Goal: Communication & Community: Share content

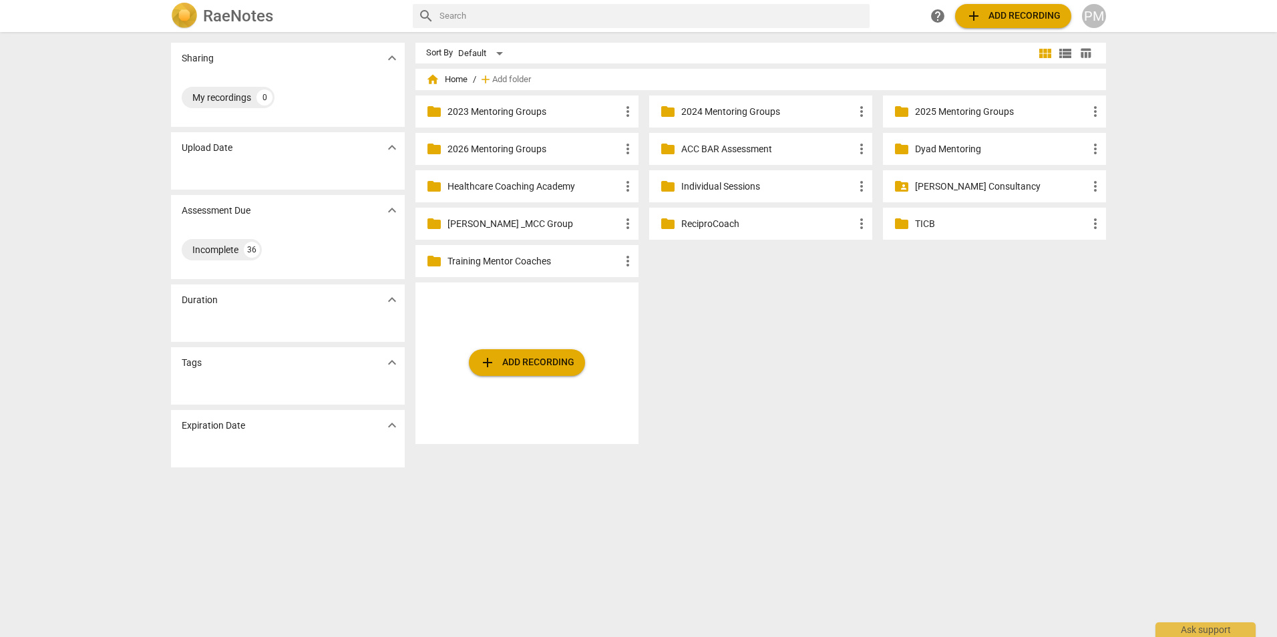
click at [976, 115] on p "2025 Mentoring Groups" at bounding box center [1001, 112] width 172 height 14
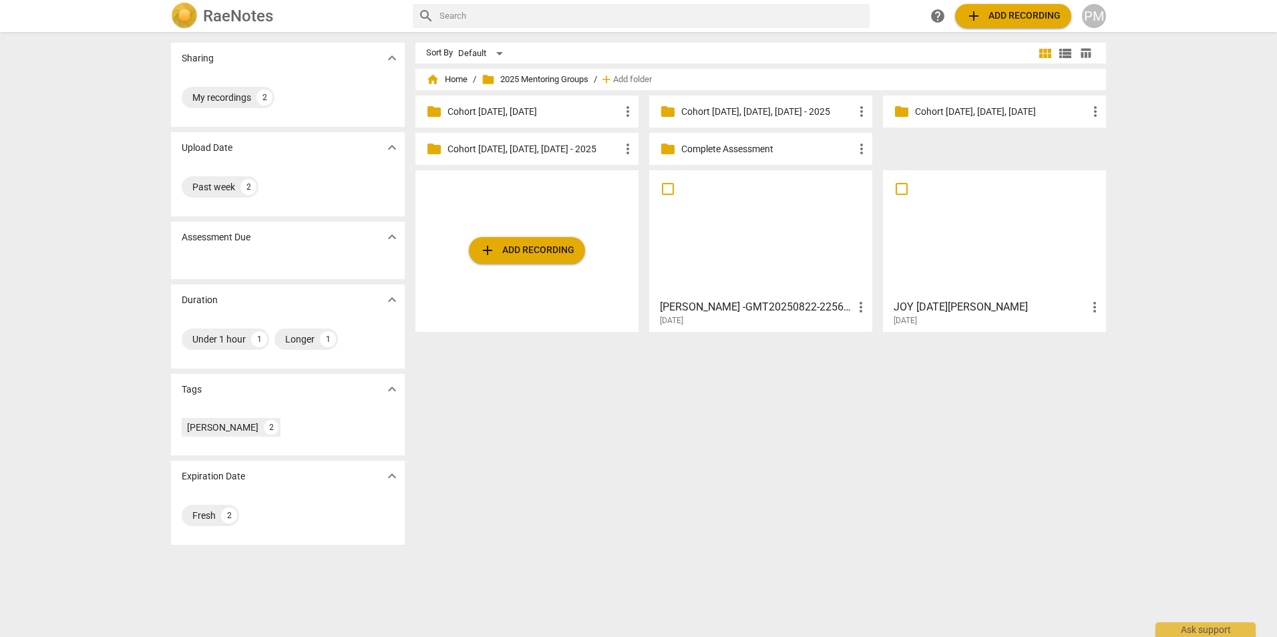
click at [971, 228] on div at bounding box center [995, 234] width 214 height 118
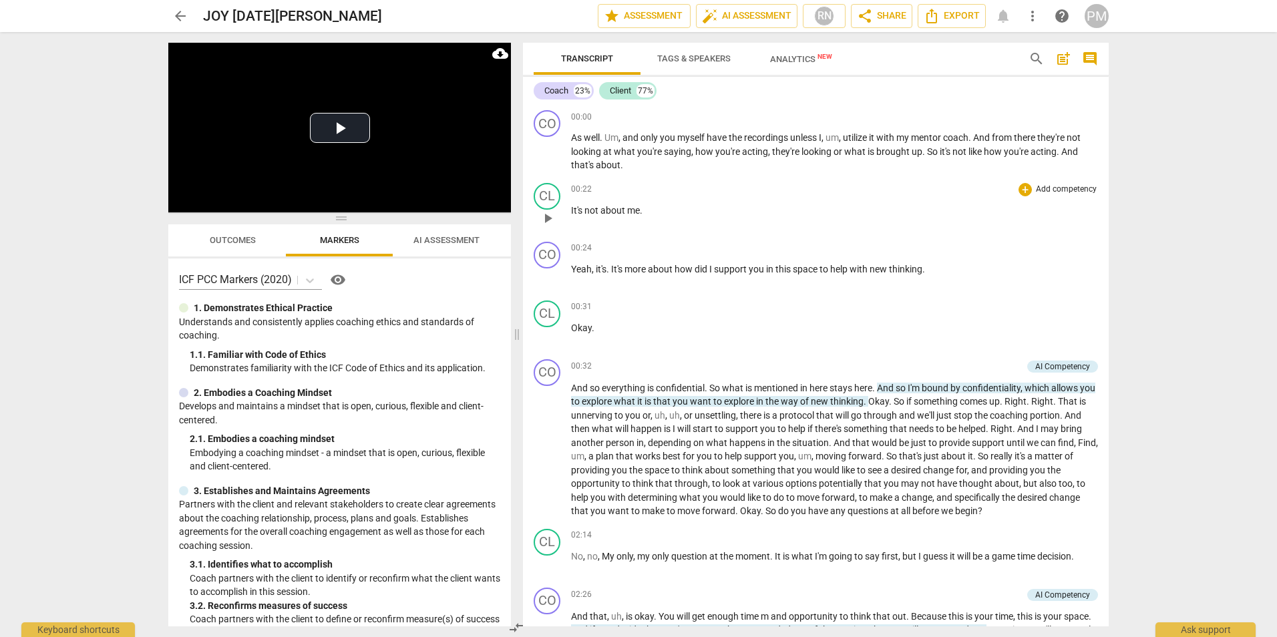
drag, startPoint x: 638, startPoint y: 333, endPoint x: 738, endPoint y: 196, distance: 169.2
click at [513, 358] on span at bounding box center [517, 334] width 8 height 605
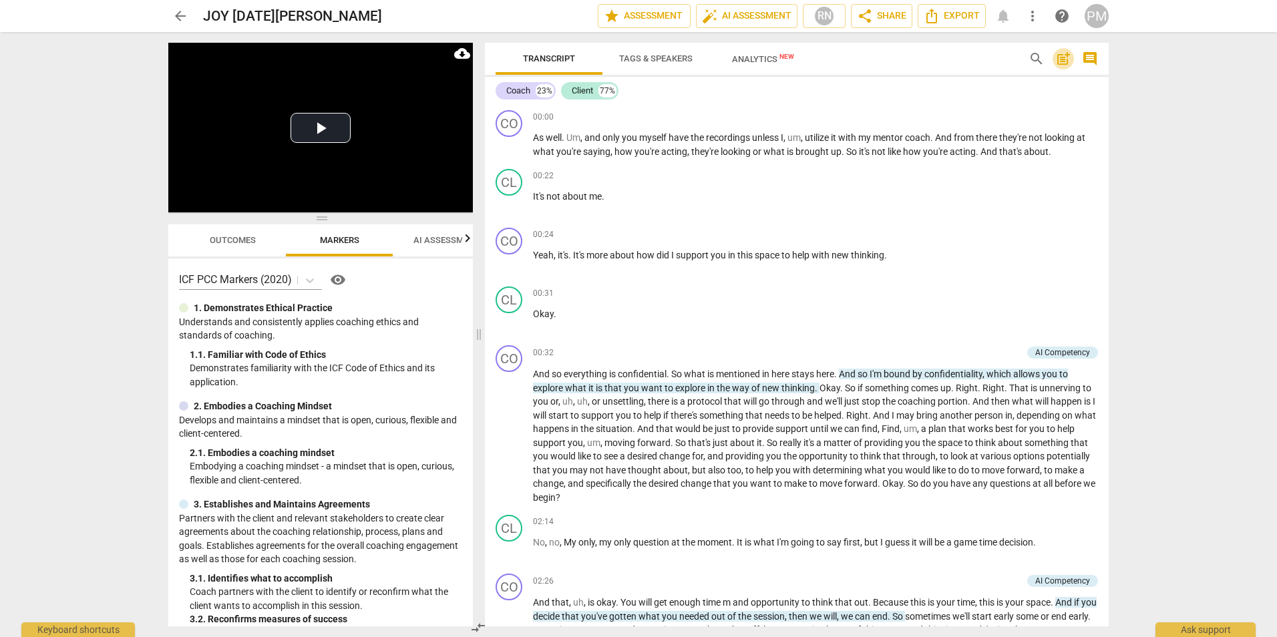
click at [1065, 54] on span "post_add" at bounding box center [1063, 59] width 16 height 16
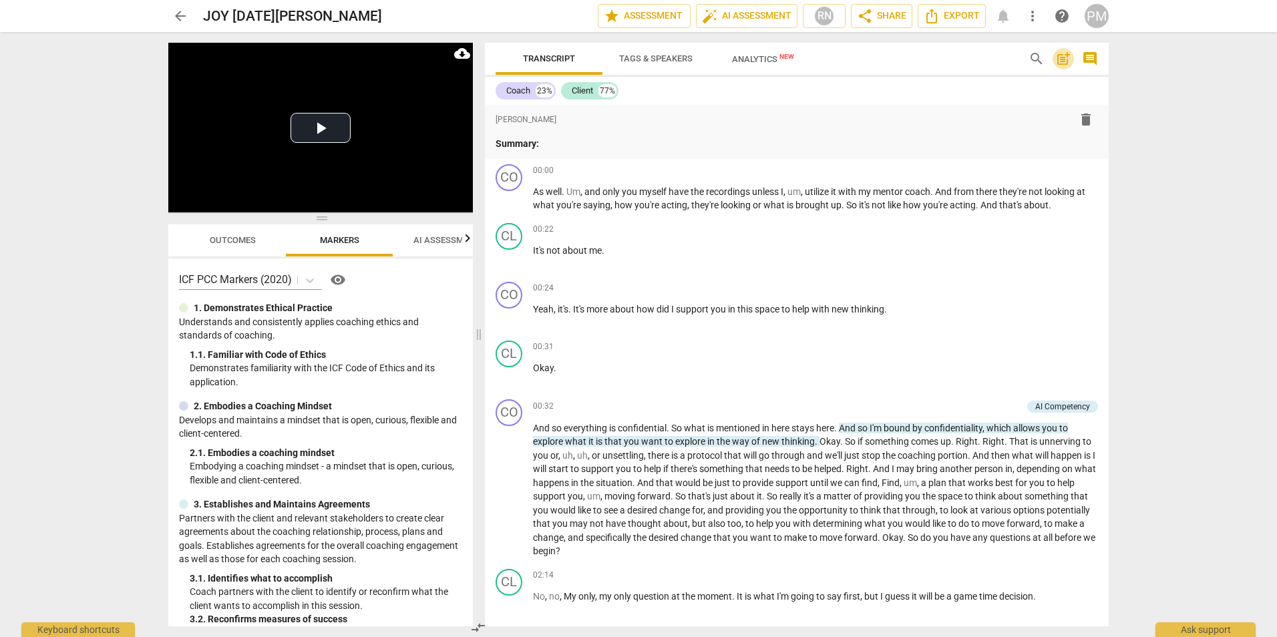
click at [1065, 54] on span "post_add" at bounding box center [1063, 59] width 16 height 16
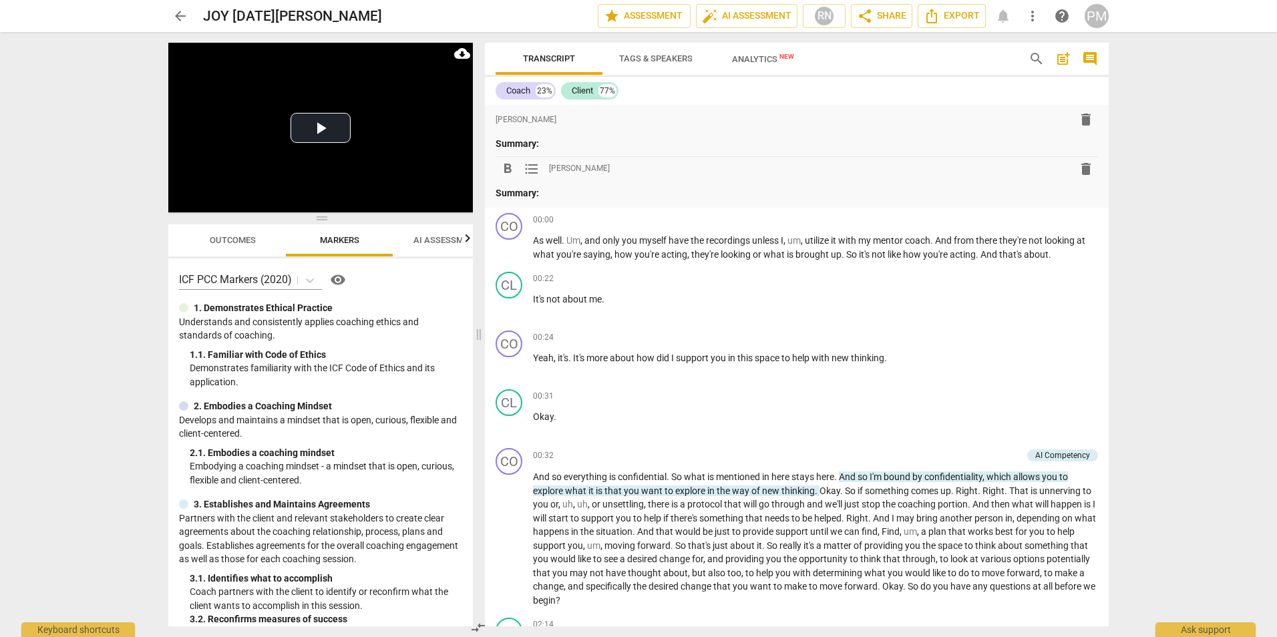
click at [421, 238] on span "AI Assessment" at bounding box center [446, 240] width 66 height 10
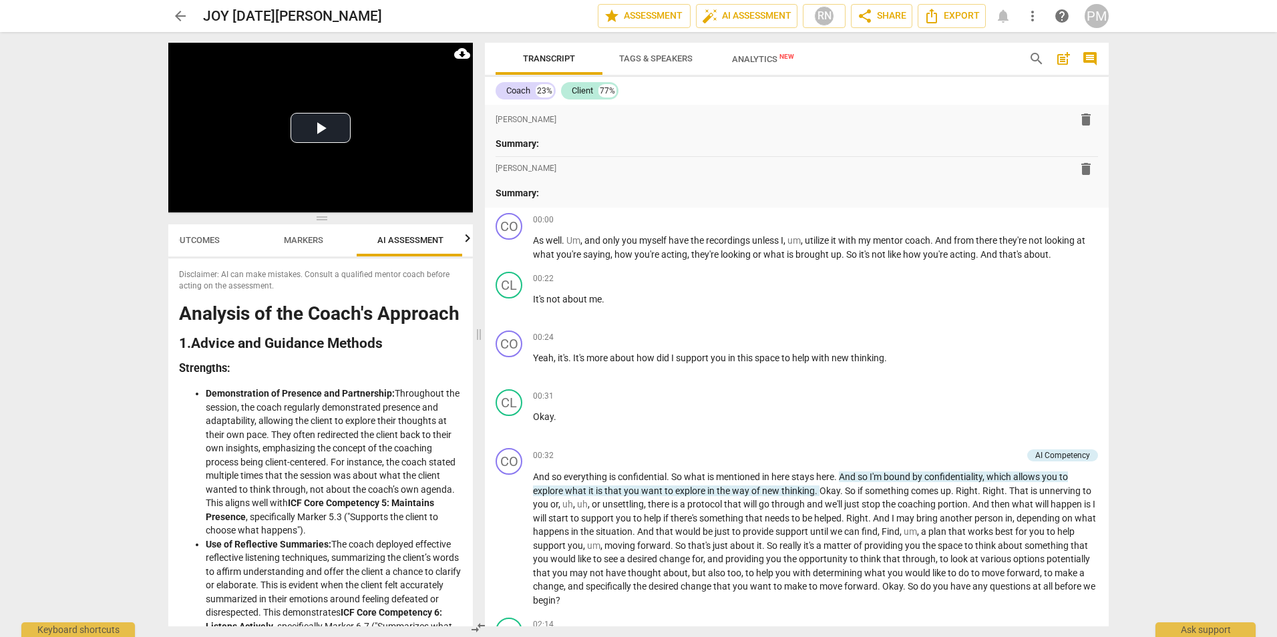
scroll to position [0, 37]
click at [206, 240] on span "Outcomes" at bounding box center [195, 240] width 46 height 10
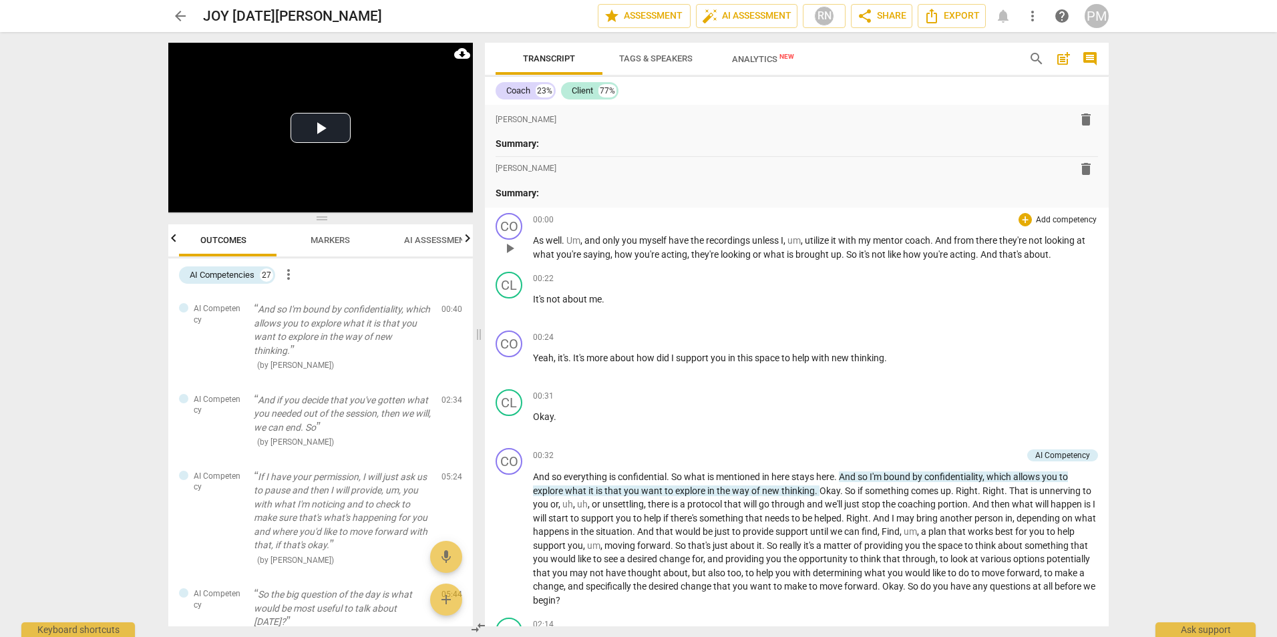
scroll to position [0, 0]
click at [439, 242] on span "AI Assessment" at bounding box center [446, 240] width 66 height 10
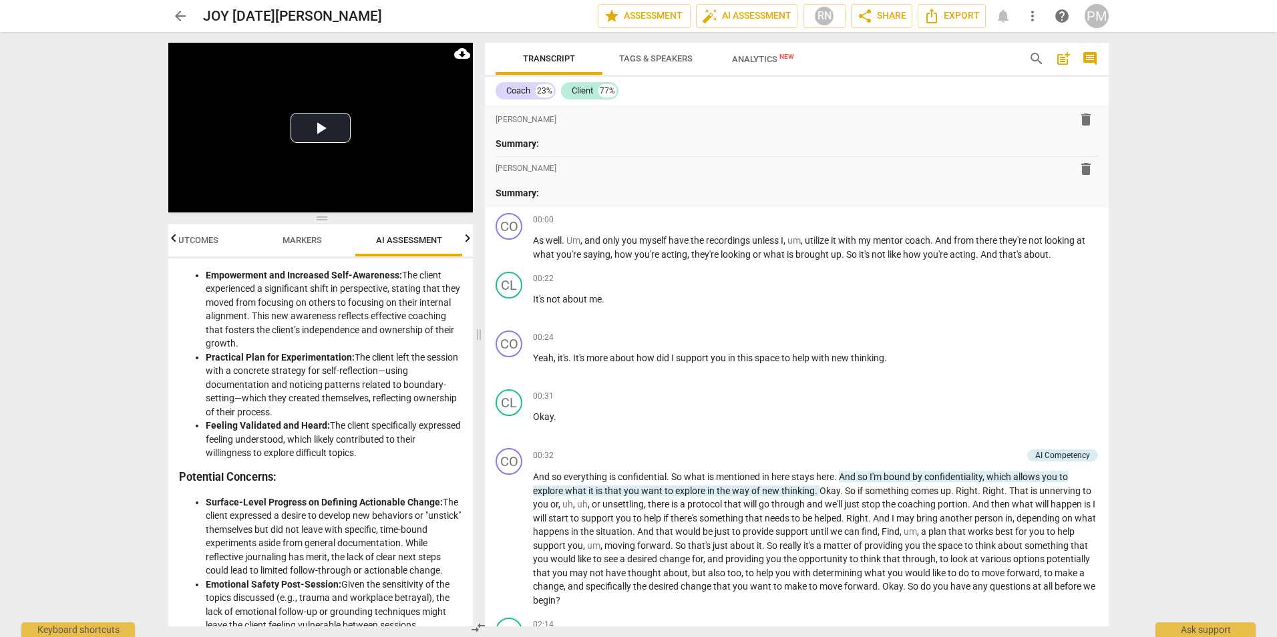
scroll to position [1939, 0]
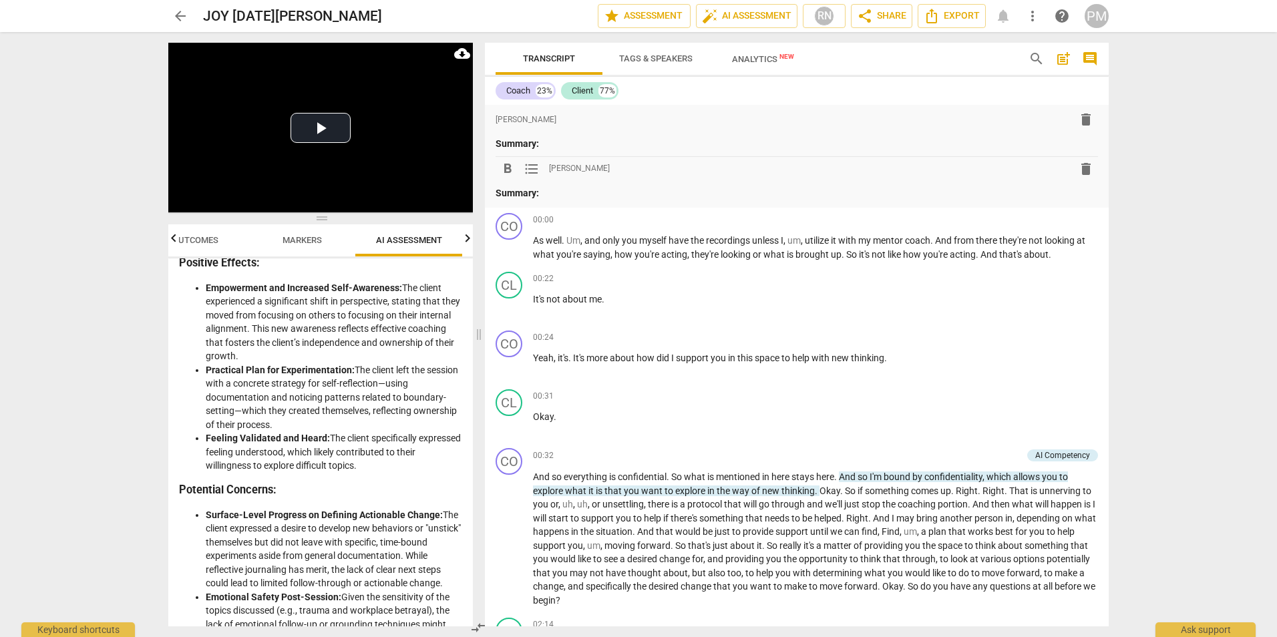
click at [1081, 171] on span "delete" at bounding box center [1086, 169] width 16 height 16
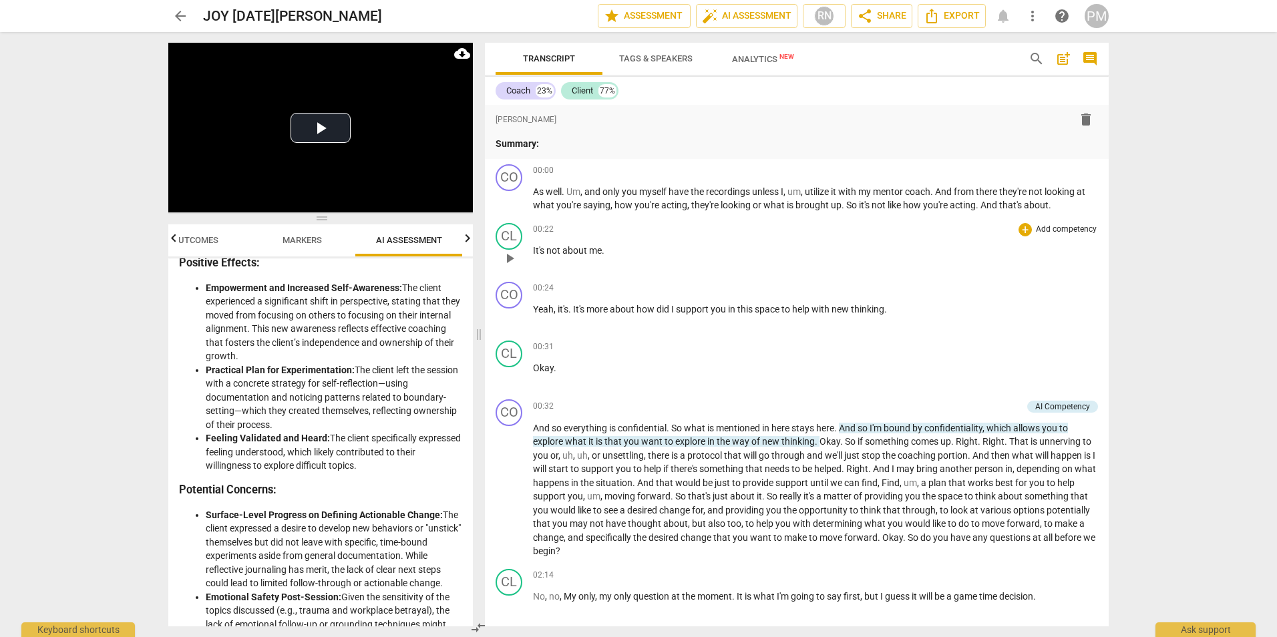
click at [827, 229] on div "00:22 + Add competency keyboard_arrow_right" at bounding box center [815, 229] width 565 height 13
click at [886, 18] on span "share Share" at bounding box center [881, 16] width 49 height 16
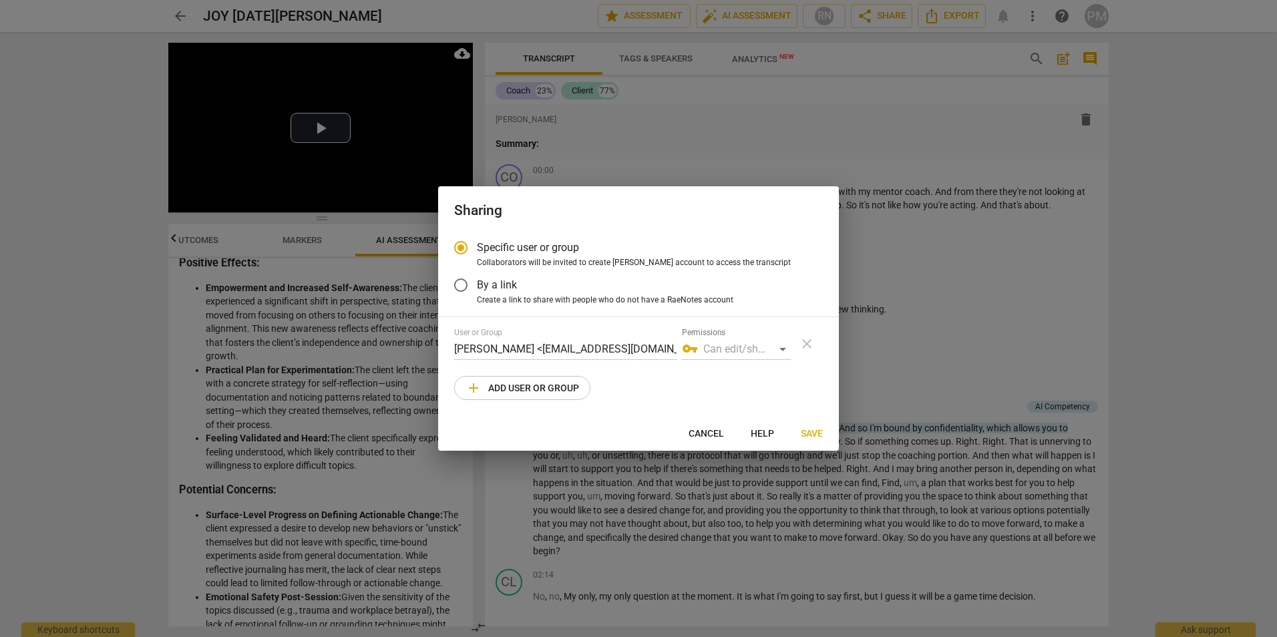
click at [544, 382] on span "add Add user or group" at bounding box center [522, 388] width 114 height 16
radio input "false"
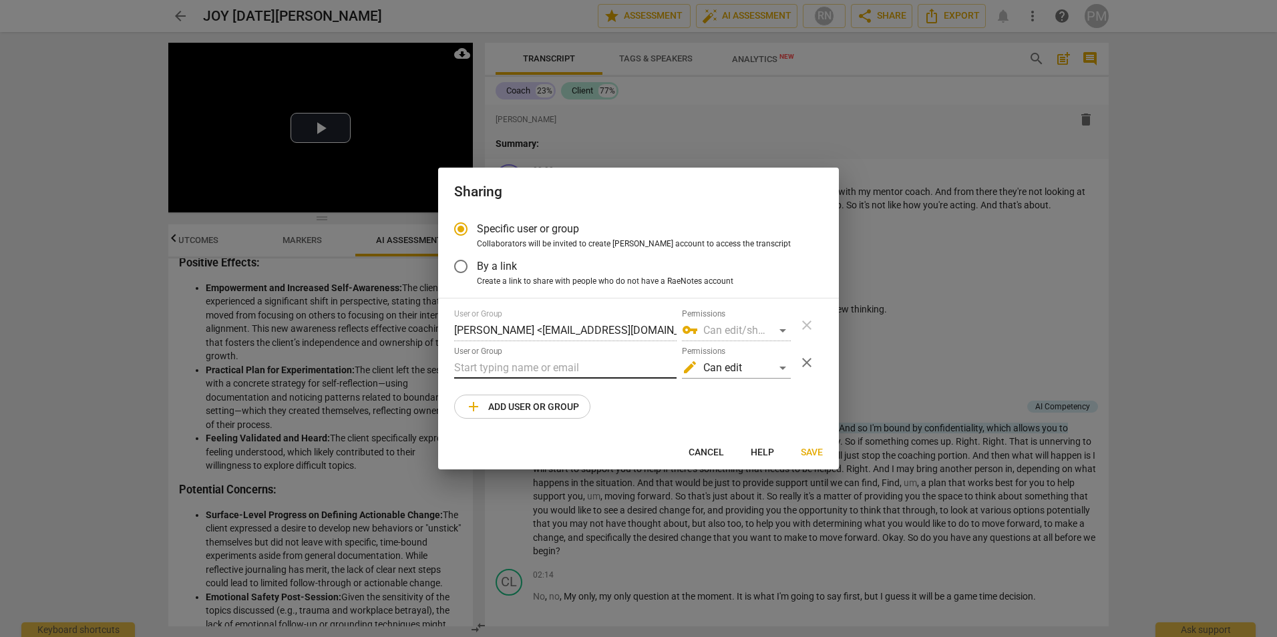
click at [478, 371] on input "text" at bounding box center [565, 367] width 222 height 21
type input "[EMAIL_ADDRESS][PERSON_NAME][DOMAIN_NAME]"
click at [814, 453] on span "Save" at bounding box center [812, 452] width 22 height 13
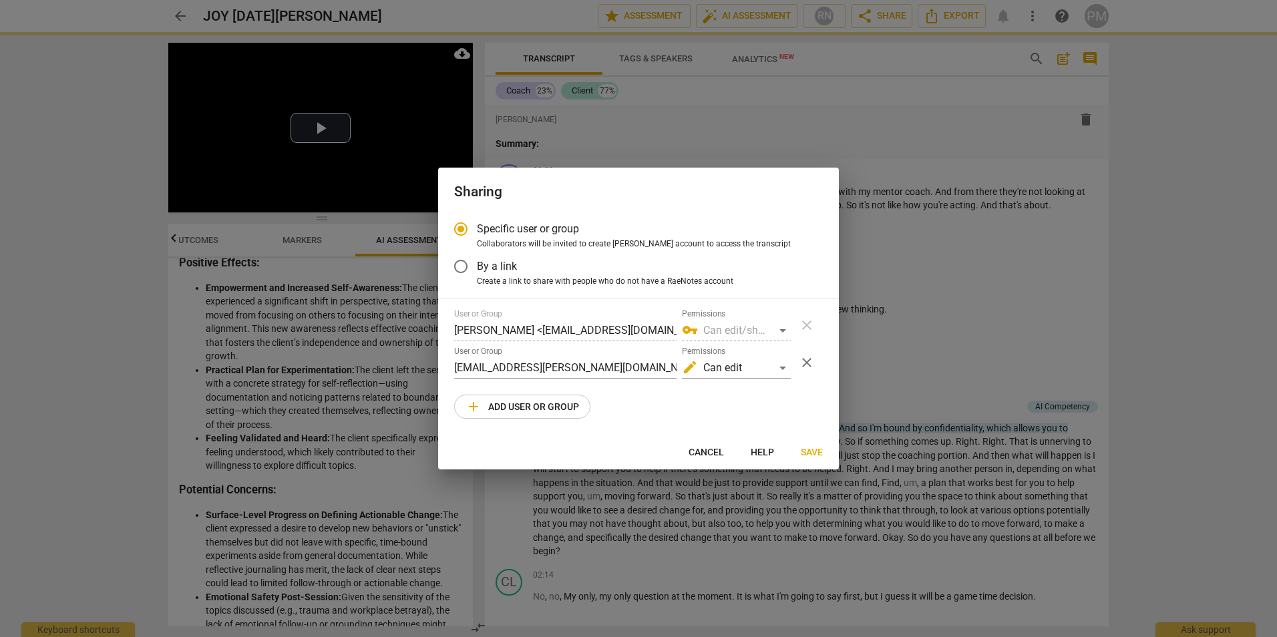
radio input "false"
type input "[PERSON_NAME] <[EMAIL_ADDRESS][PERSON_NAME][DOMAIN_NAME]>"
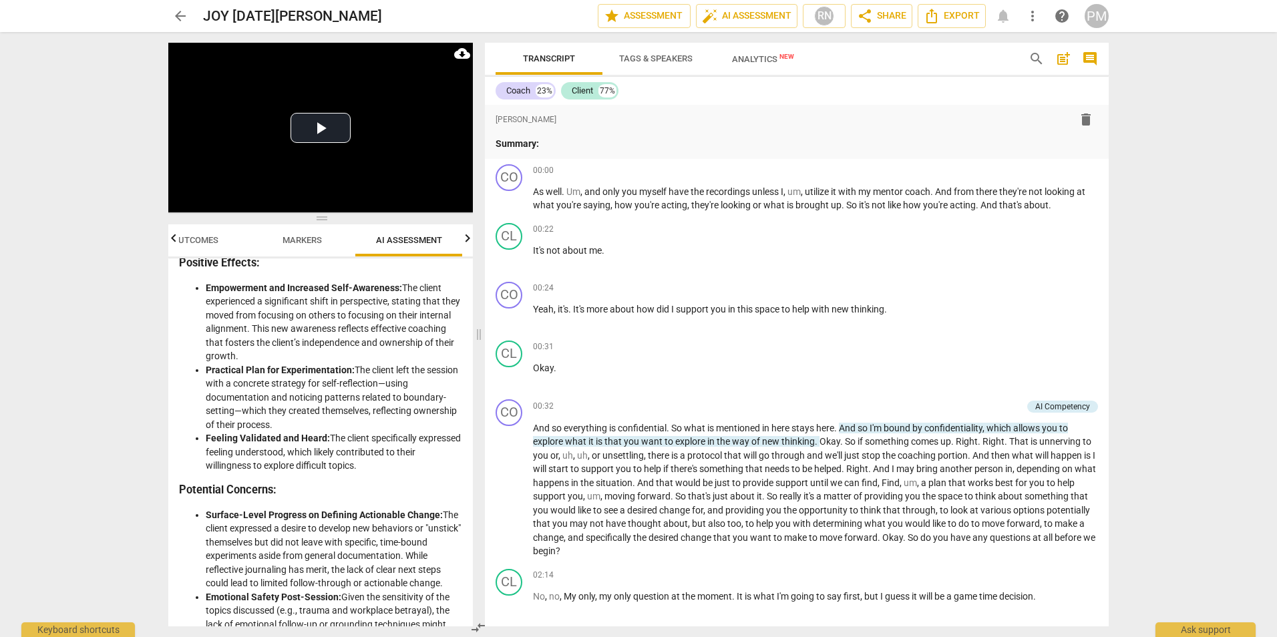
click at [1195, 168] on div "arrow_back JOY [DATE][PERSON_NAME] edit star Assessment auto_fix_high AI Assess…" at bounding box center [638, 318] width 1277 height 637
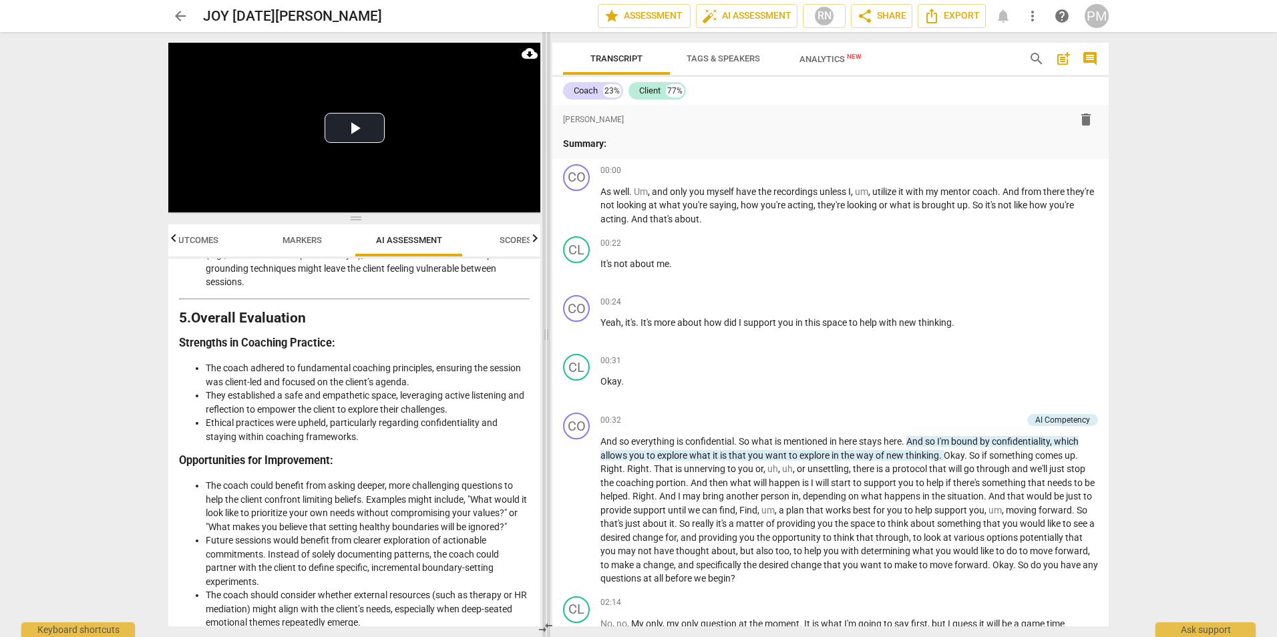
scroll to position [1617, 0]
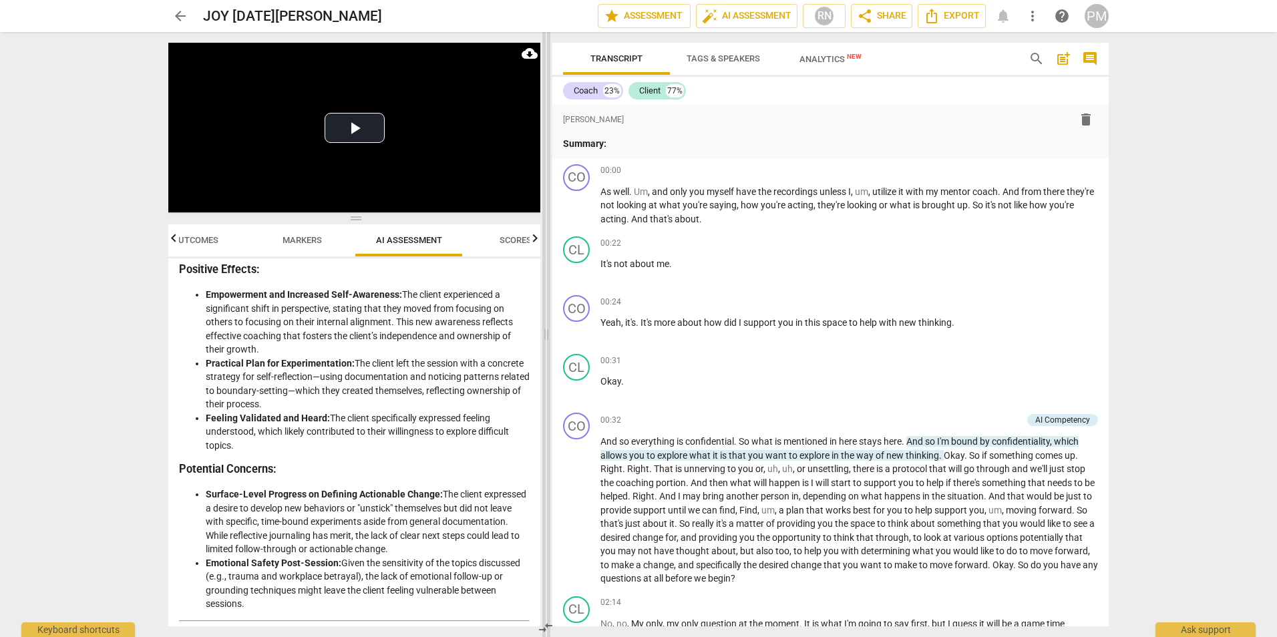
drag, startPoint x: 480, startPoint y: 337, endPoint x: 548, endPoint y: 339, distance: 67.5
click at [548, 339] on span at bounding box center [546, 334] width 8 height 605
click at [172, 241] on icon "button" at bounding box center [174, 238] width 16 height 16
click at [233, 245] on span "Outcomes" at bounding box center [233, 241] width 78 height 18
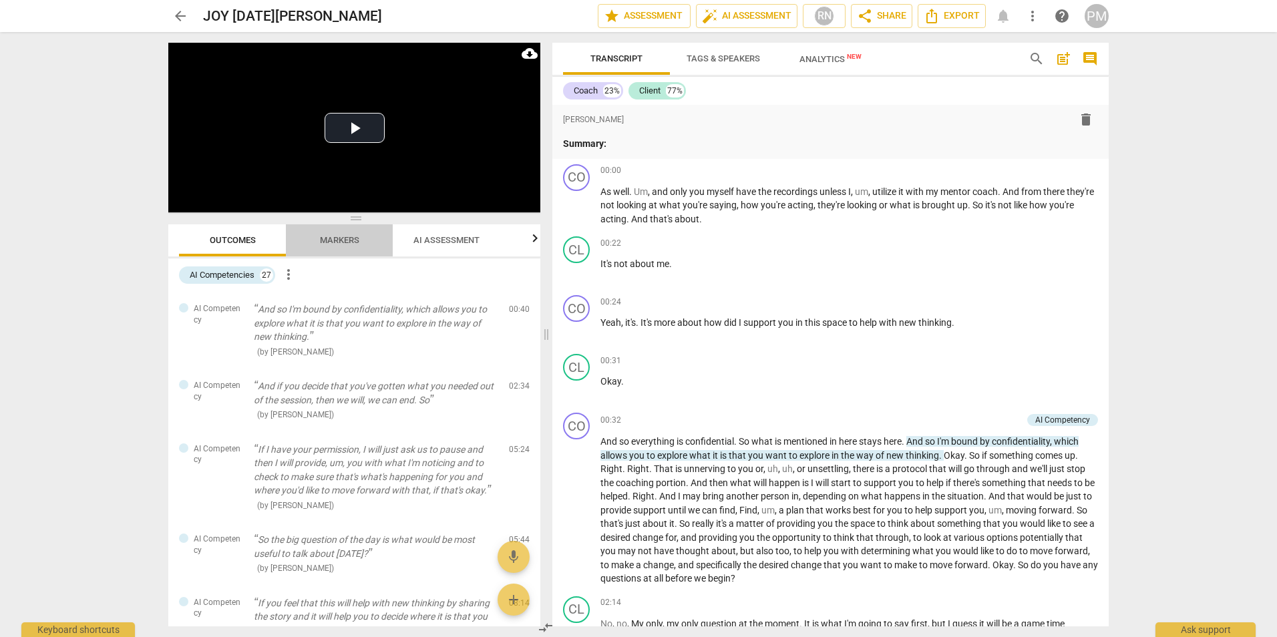
click at [344, 244] on span "Markers" at bounding box center [339, 240] width 39 height 10
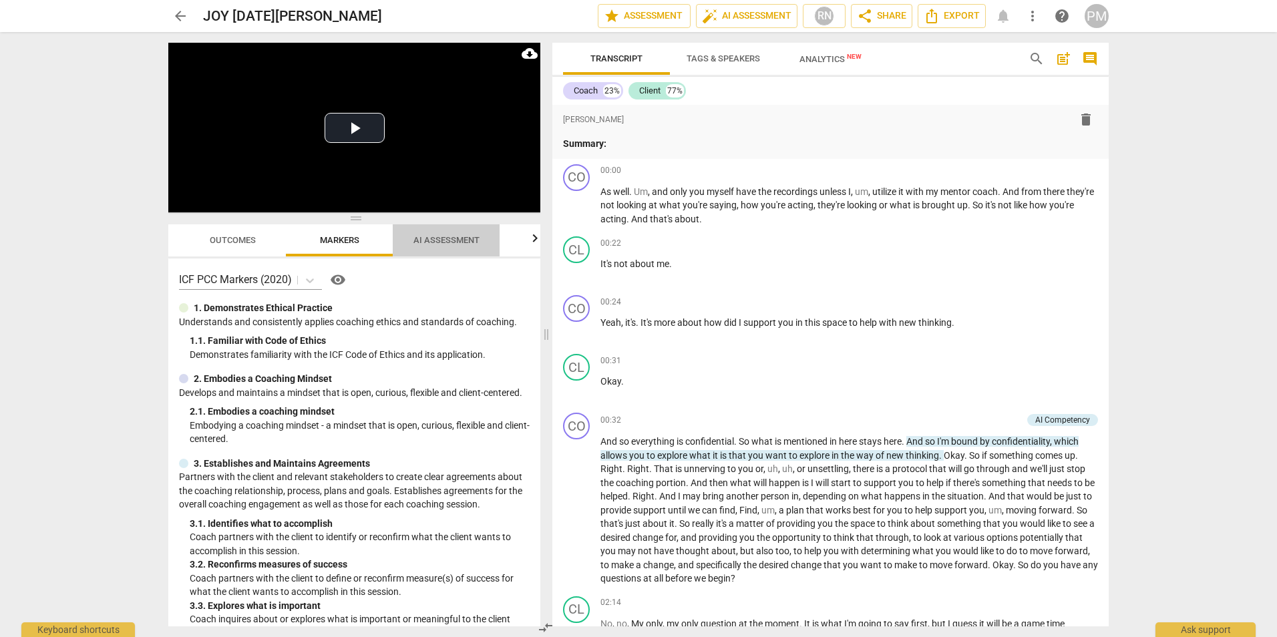
click at [446, 244] on span "AI Assessment" at bounding box center [446, 240] width 66 height 10
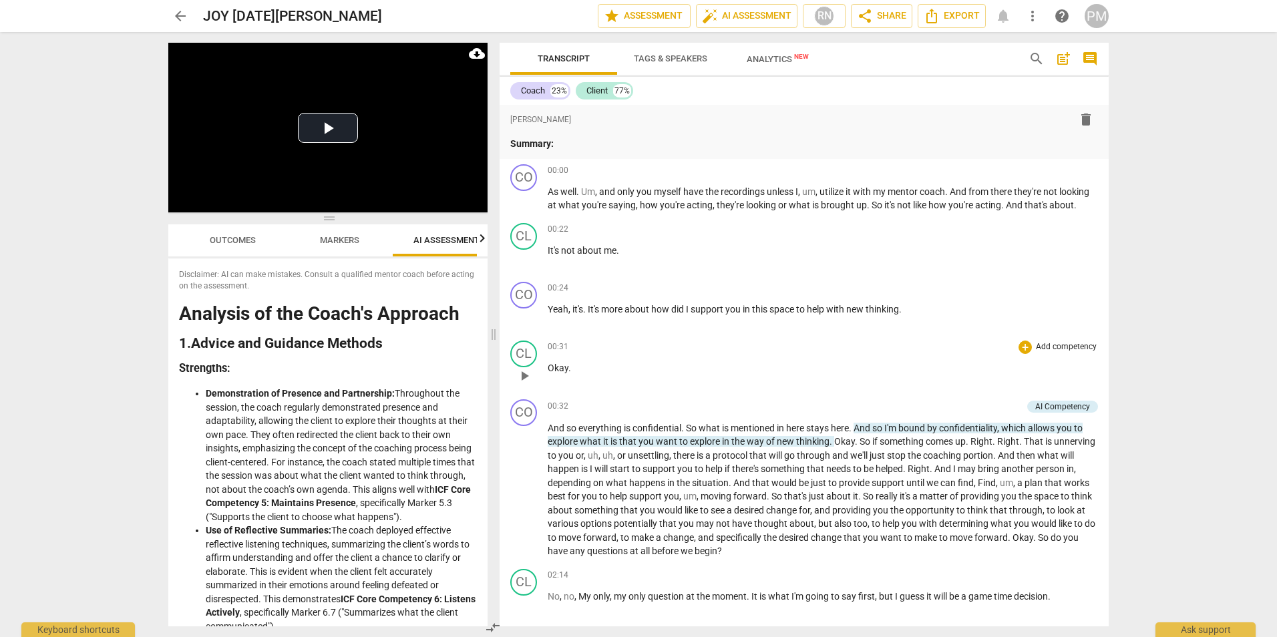
drag, startPoint x: 545, startPoint y: 337, endPoint x: 492, endPoint y: 344, distance: 53.2
click at [492, 344] on span at bounding box center [494, 334] width 8 height 605
click at [482, 242] on icon "button" at bounding box center [482, 238] width 5 height 8
click at [421, 245] on span "Scores" at bounding box center [423, 241] width 64 height 18
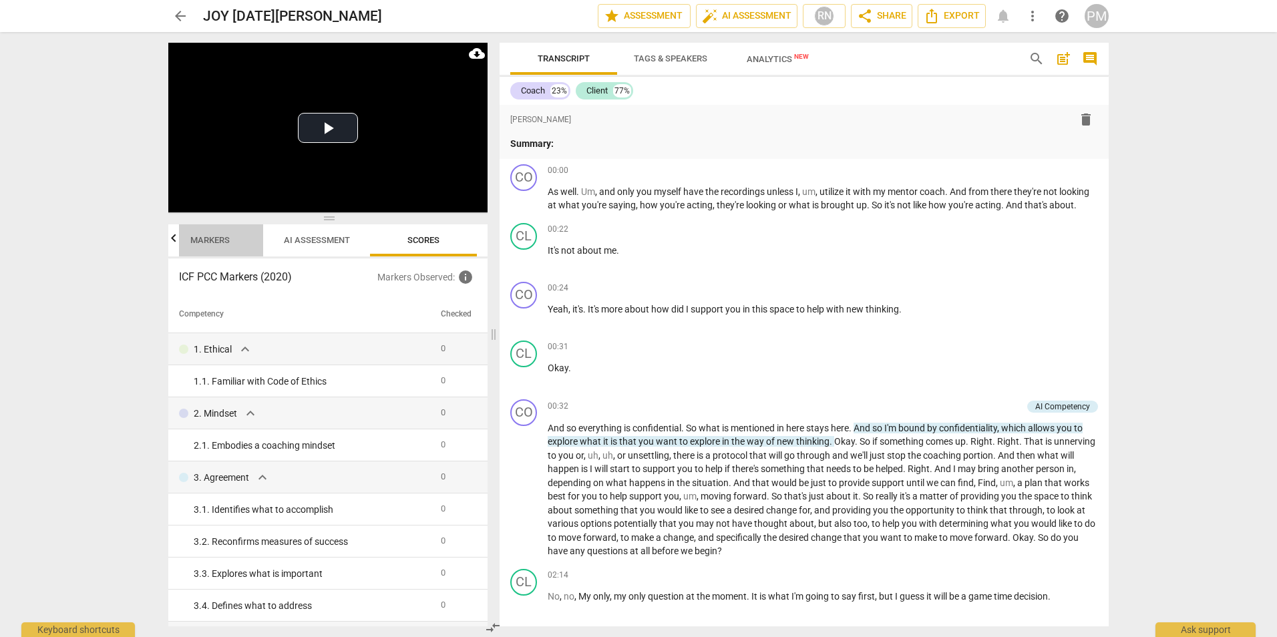
click at [200, 242] on span "Markers" at bounding box center [209, 240] width 39 height 10
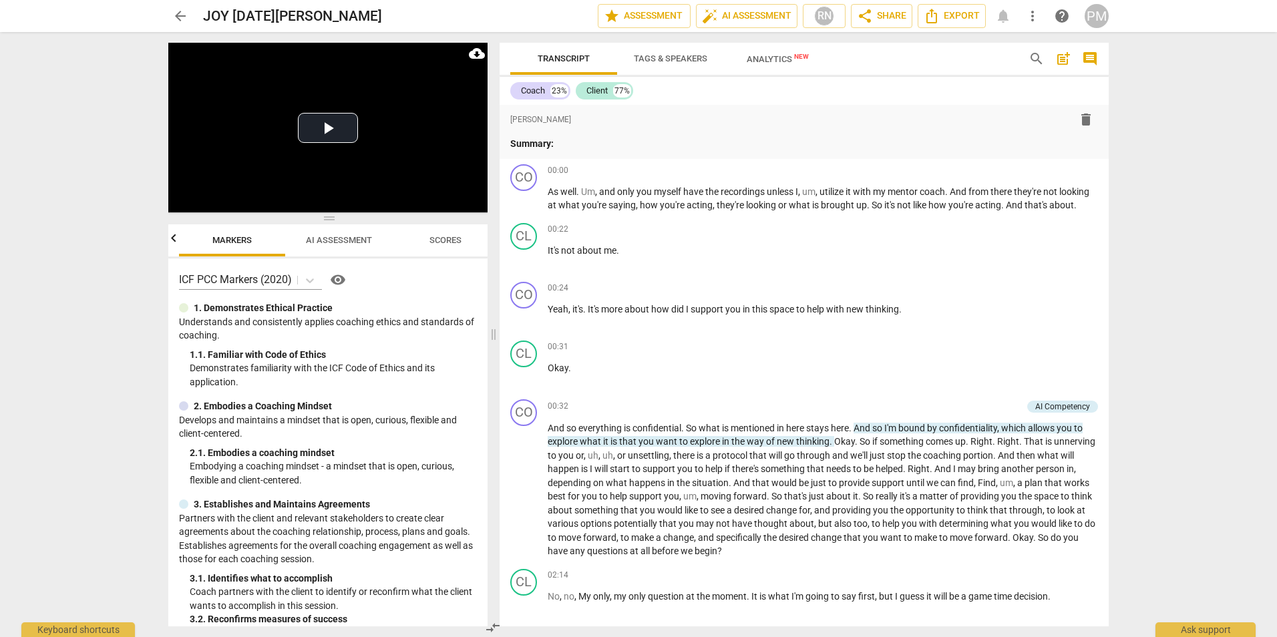
scroll to position [0, 107]
drag, startPoint x: 525, startPoint y: 212, endPoint x: 682, endPoint y: 263, distance: 165.2
click at [683, 264] on div "format_bold format_list_bulleted [PERSON_NAME] delete Summary: CO play_arrow pa…" at bounding box center [804, 366] width 609 height 522
click at [526, 207] on span "play_arrow" at bounding box center [524, 200] width 16 height 16
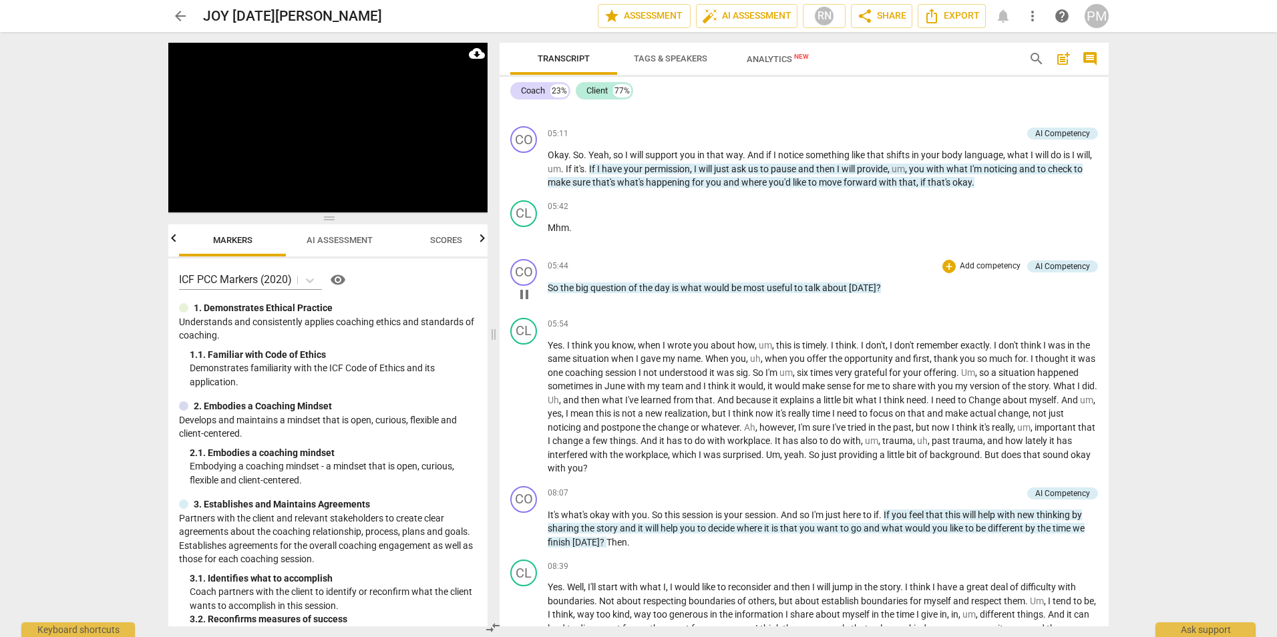
scroll to position [1002, 0]
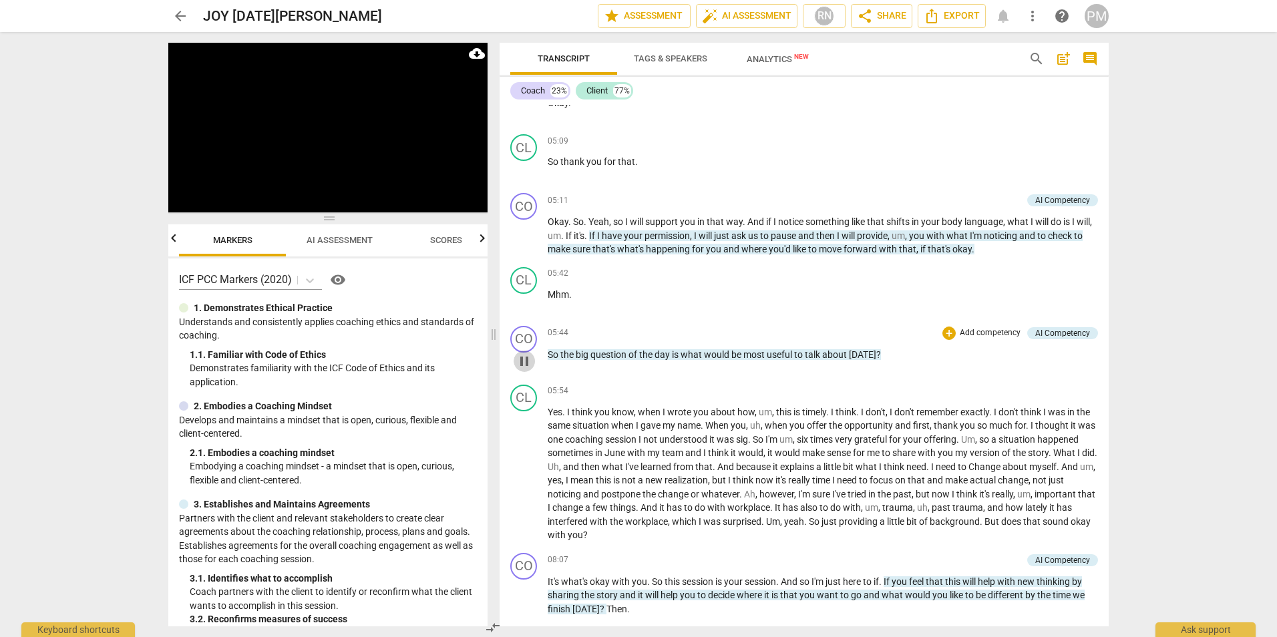
click at [525, 369] on span "pause" at bounding box center [524, 361] width 16 height 16
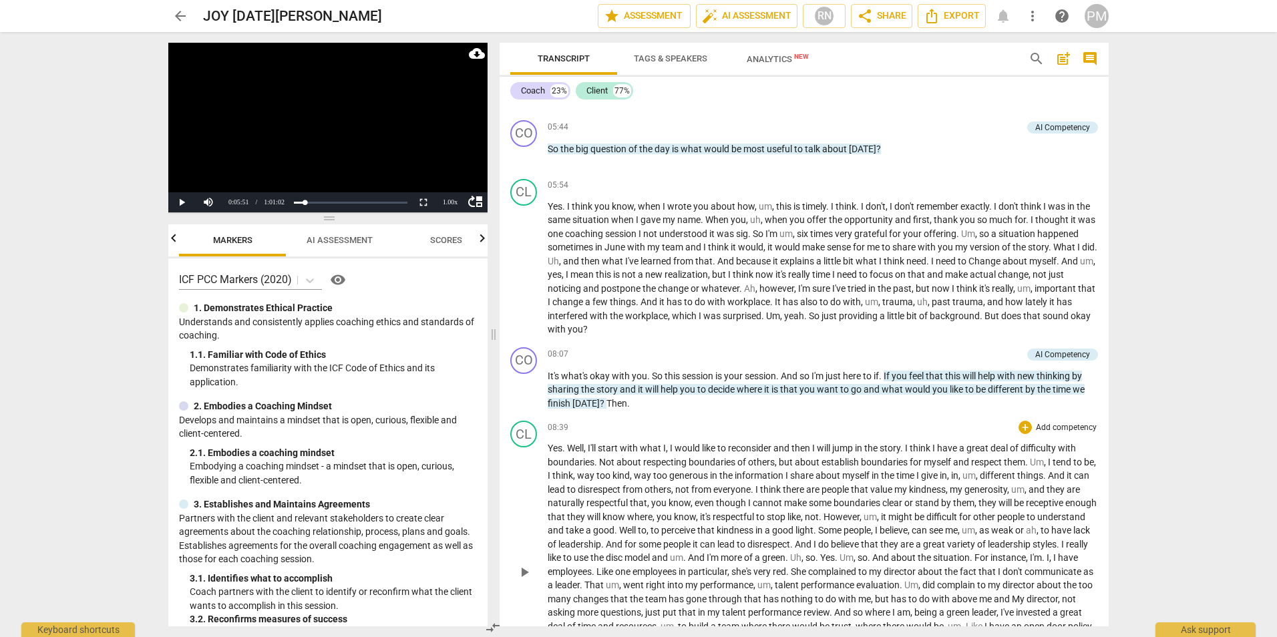
scroll to position [1202, 0]
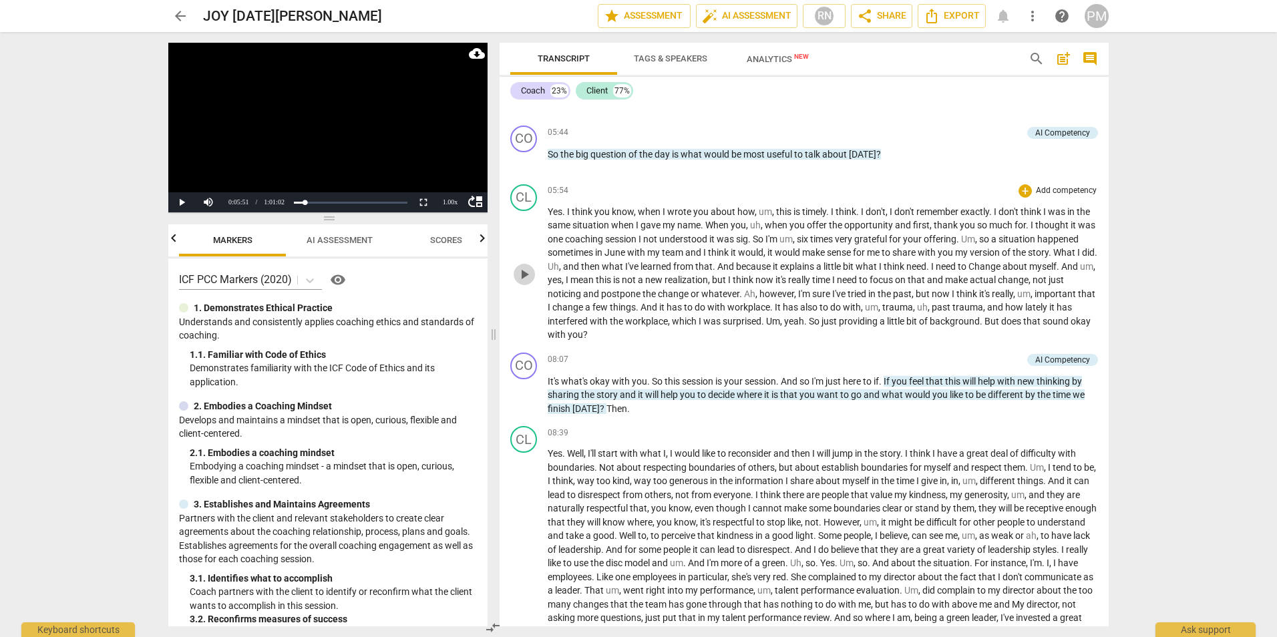
click at [525, 282] on span "play_arrow" at bounding box center [524, 274] width 16 height 16
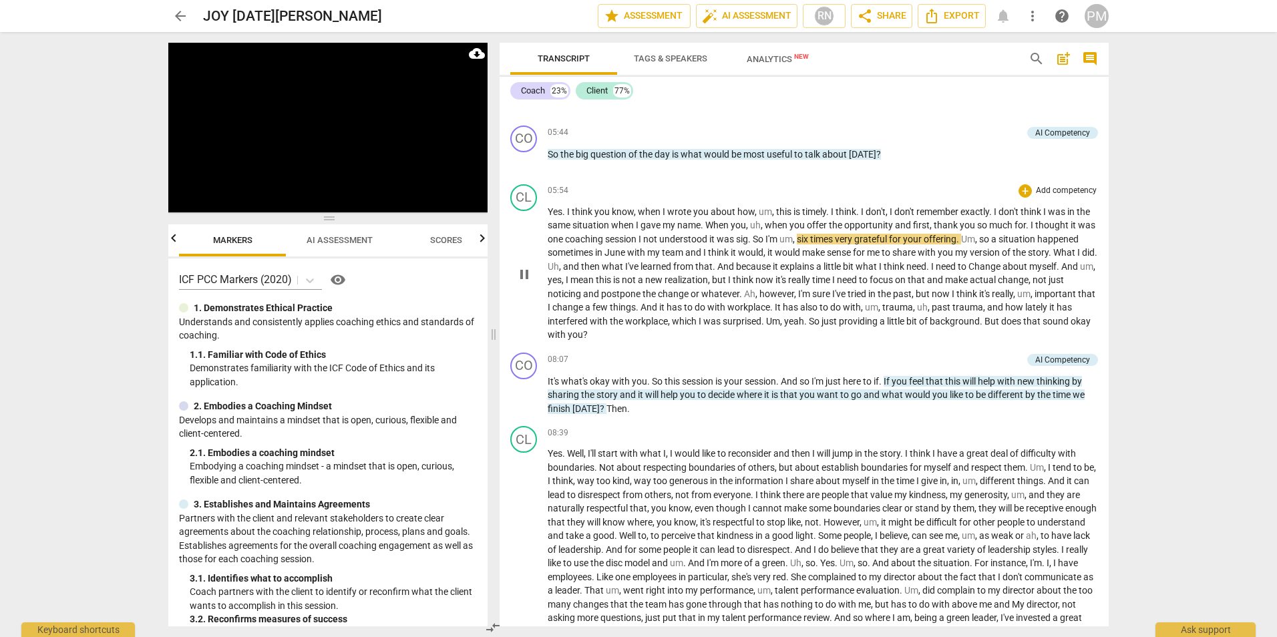
click at [748, 244] on span "sig" at bounding box center [742, 239] width 12 height 11
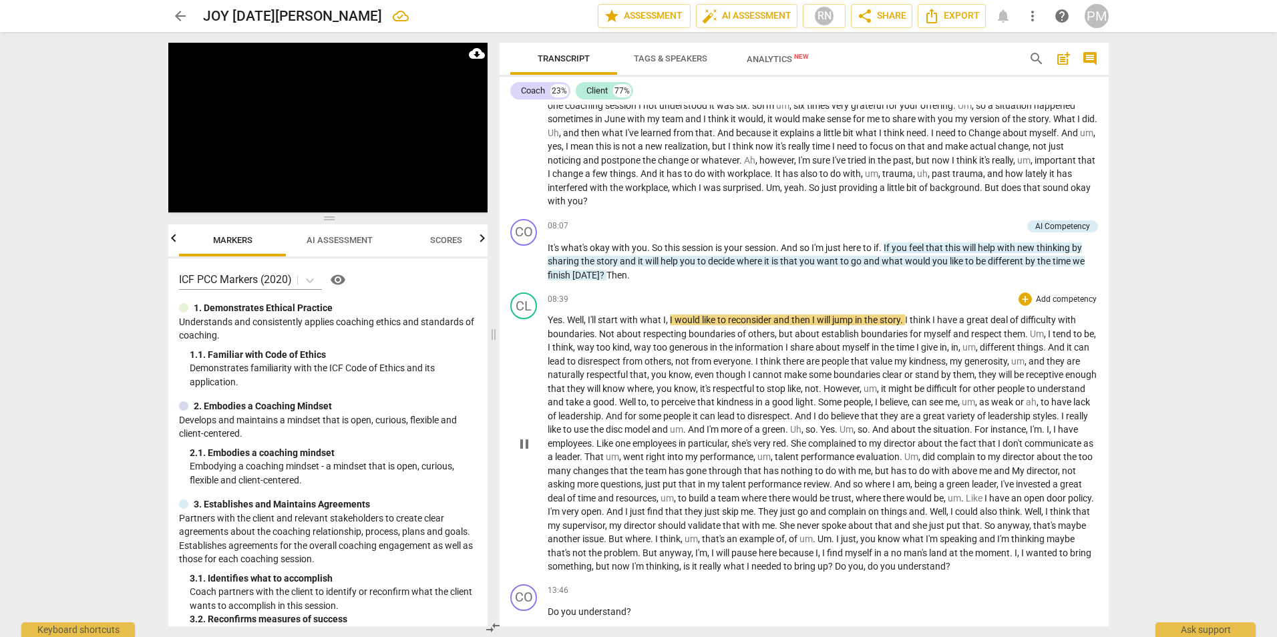
scroll to position [1402, 0]
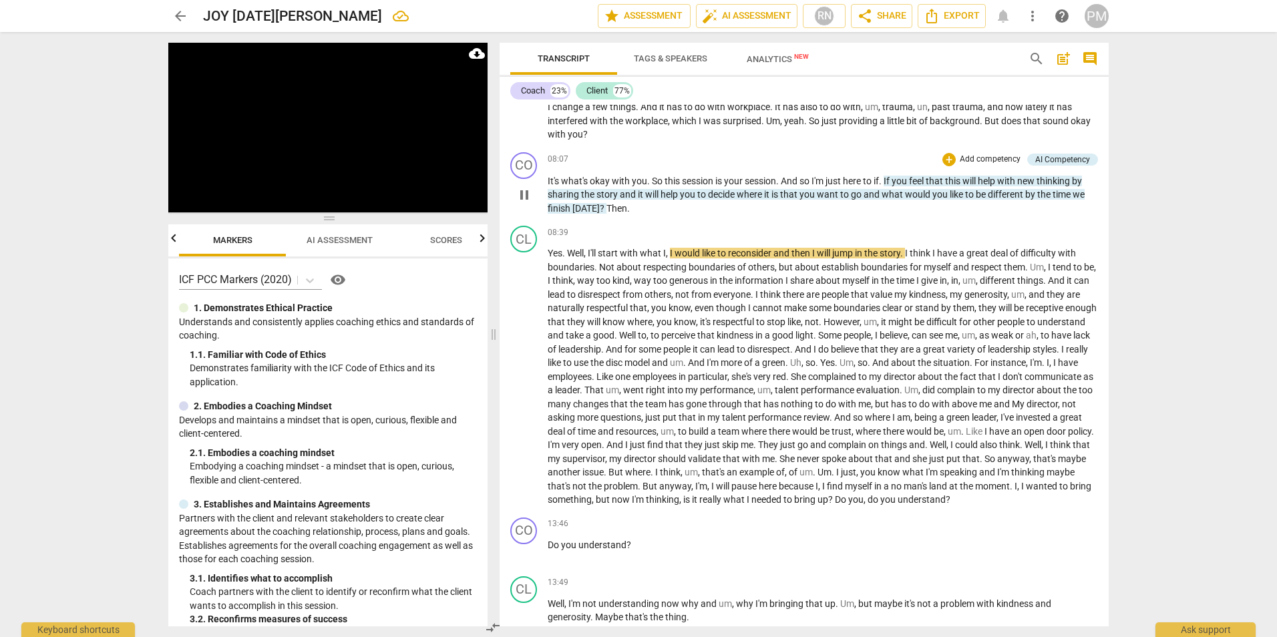
click at [526, 203] on span "pause" at bounding box center [524, 195] width 16 height 16
click at [1071, 126] on span "okay" at bounding box center [1081, 121] width 20 height 11
click at [568, 140] on span "with" at bounding box center [558, 134] width 20 height 11
drag, startPoint x: 528, startPoint y: 229, endPoint x: 538, endPoint y: 234, distance: 11.9
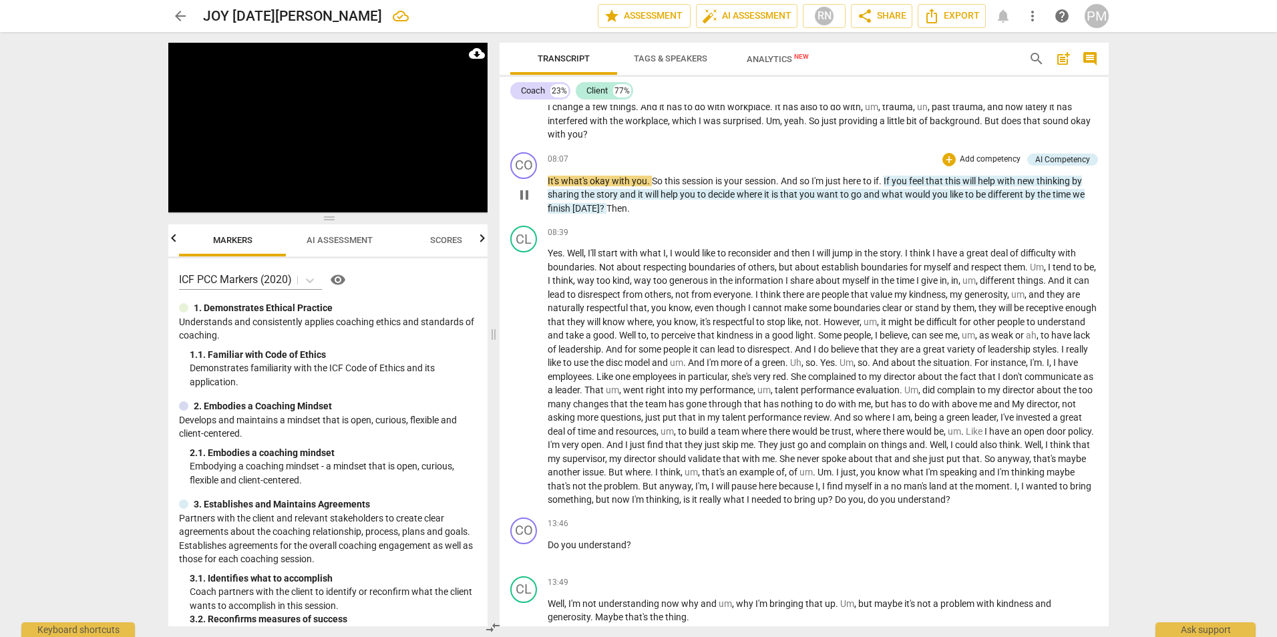
click at [528, 203] on span "pause" at bounding box center [524, 195] width 16 height 16
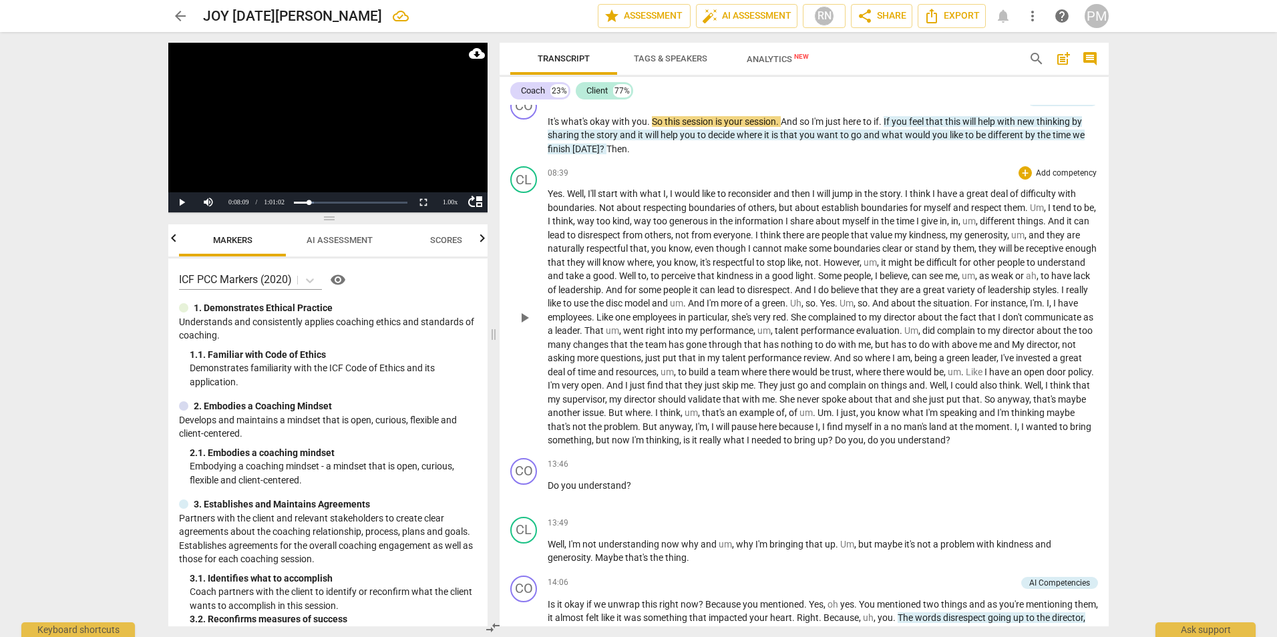
scroll to position [1469, 0]
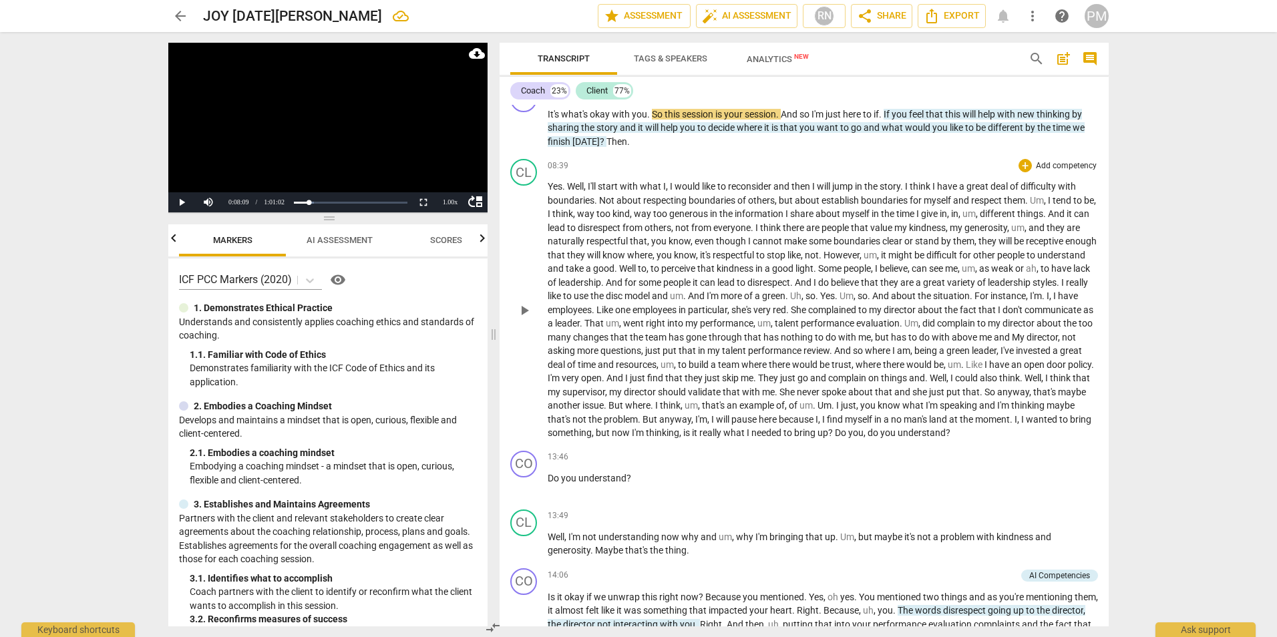
click at [598, 233] on p "Yes . Well , I'll start with what I , I would like to reconsider and then I wil…" at bounding box center [823, 310] width 550 height 260
click at [595, 192] on span "I'll" at bounding box center [593, 186] width 10 height 11
click at [522, 319] on span "play_arrow" at bounding box center [524, 311] width 16 height 16
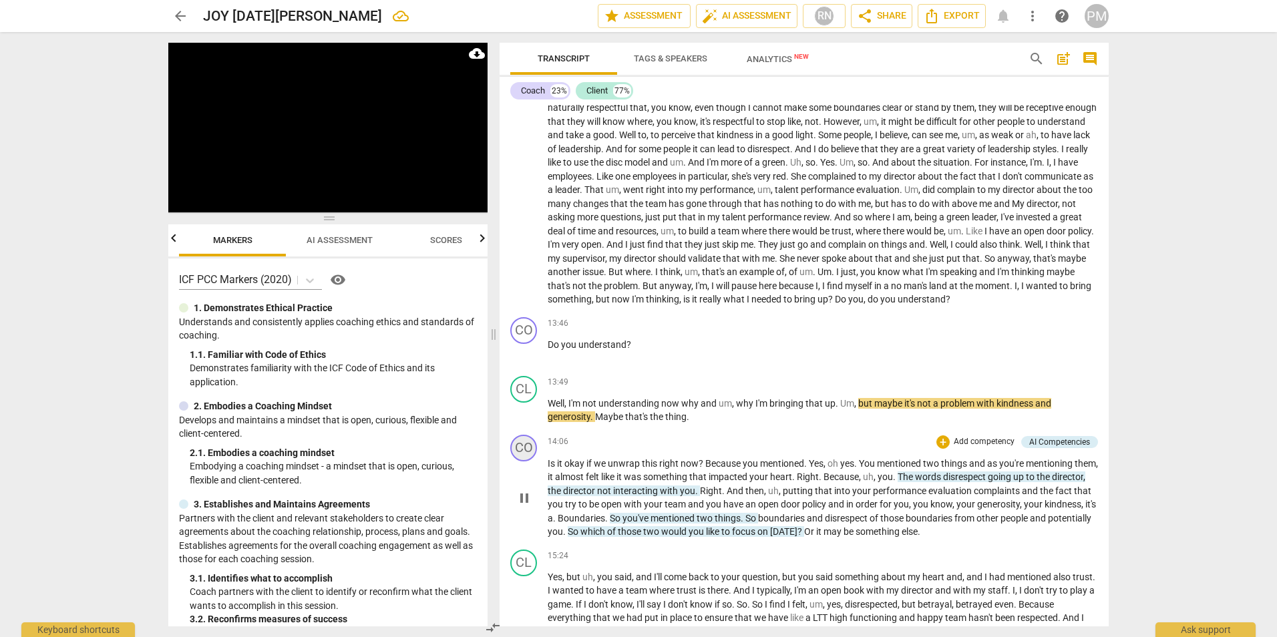
scroll to position [1670, 0]
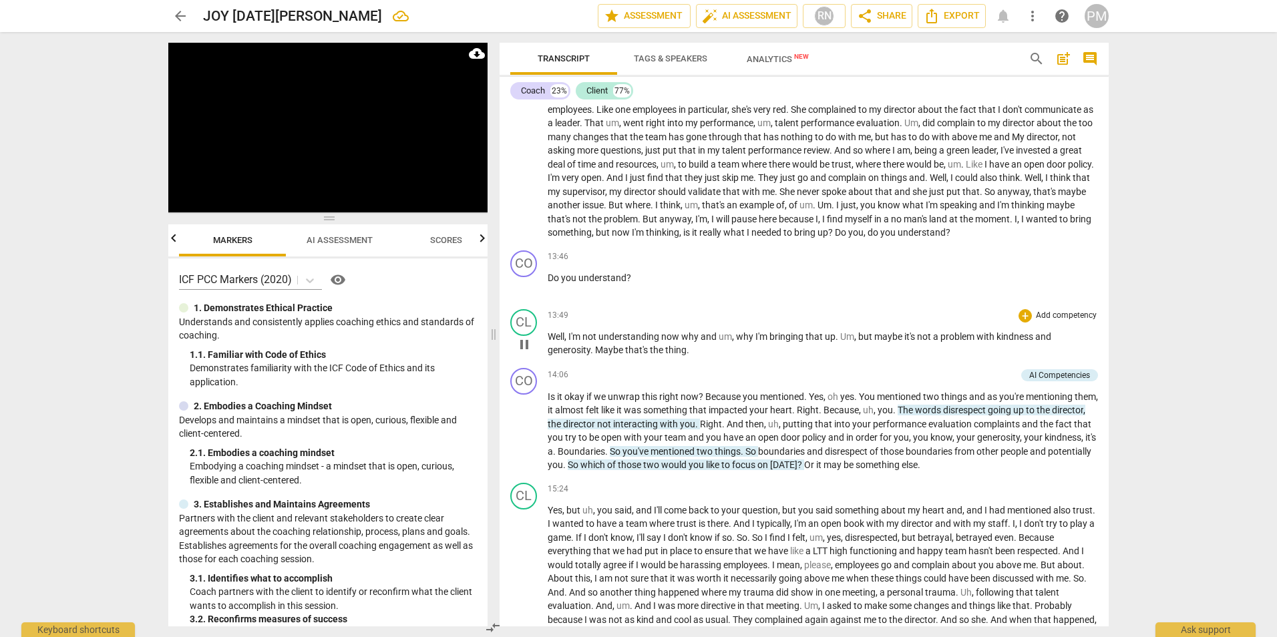
click at [522, 353] on span "pause" at bounding box center [524, 345] width 16 height 16
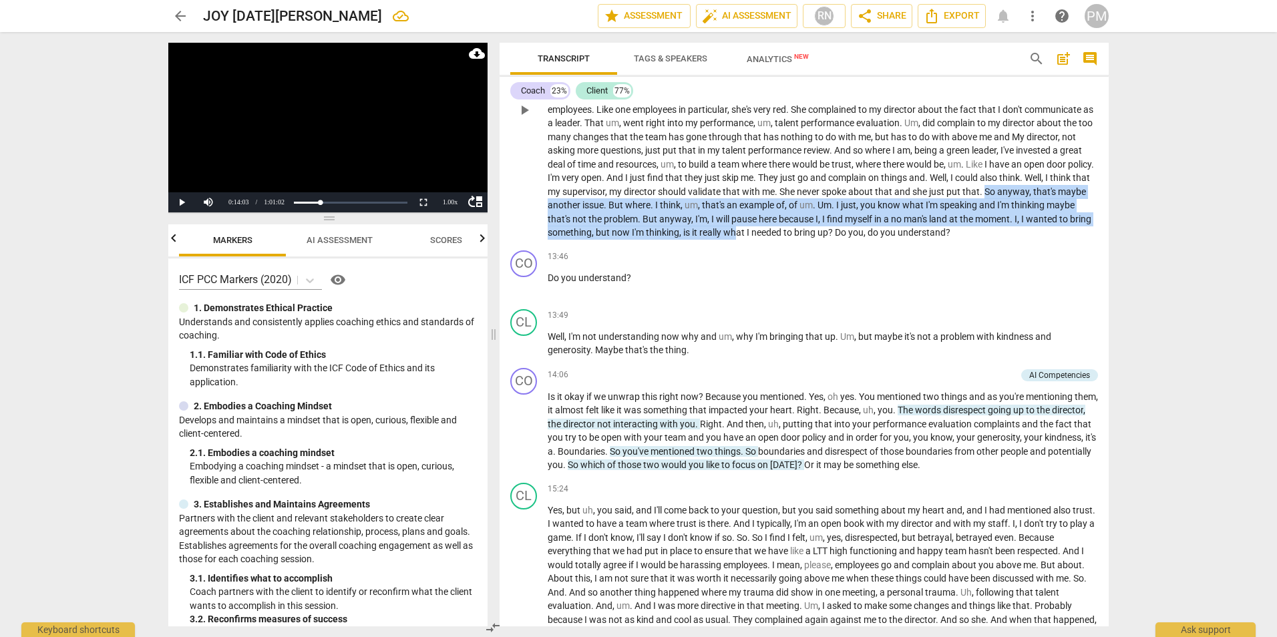
drag, startPoint x: 638, startPoint y: 235, endPoint x: 941, endPoint y: 263, distance: 303.8
click at [941, 240] on p "Yes . Well , I'll start with what I , I would like to reconsider and then I wil…" at bounding box center [823, 109] width 550 height 260
click at [528, 353] on span "play_arrow" at bounding box center [524, 345] width 16 height 16
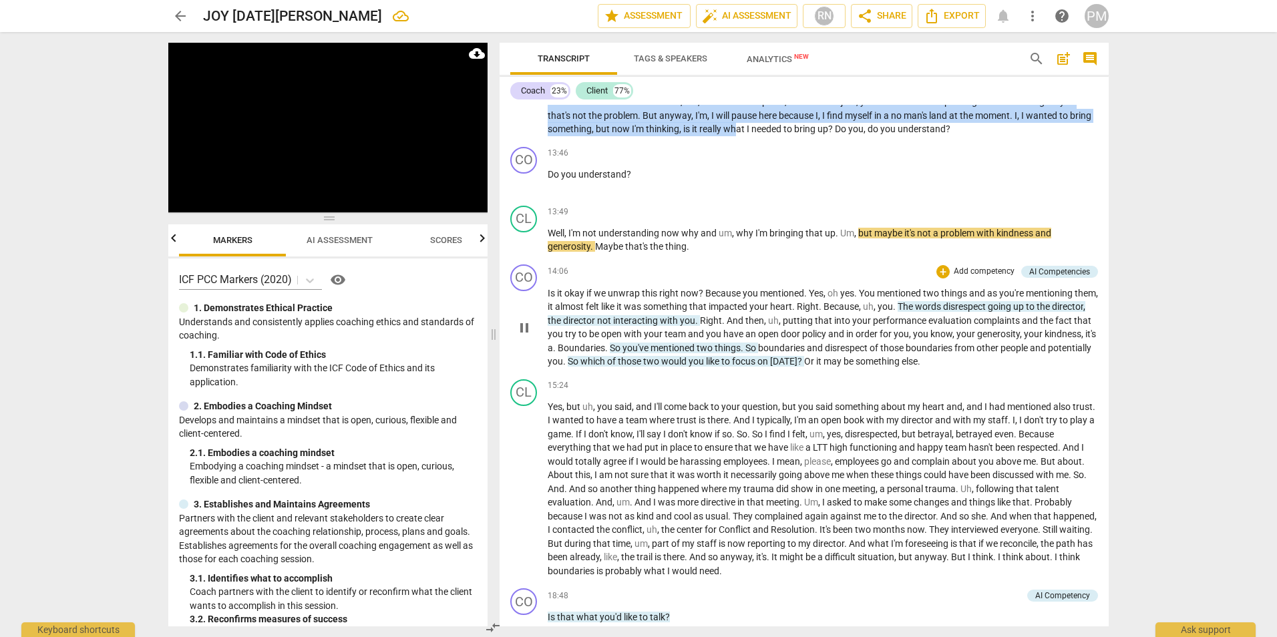
scroll to position [1803, 0]
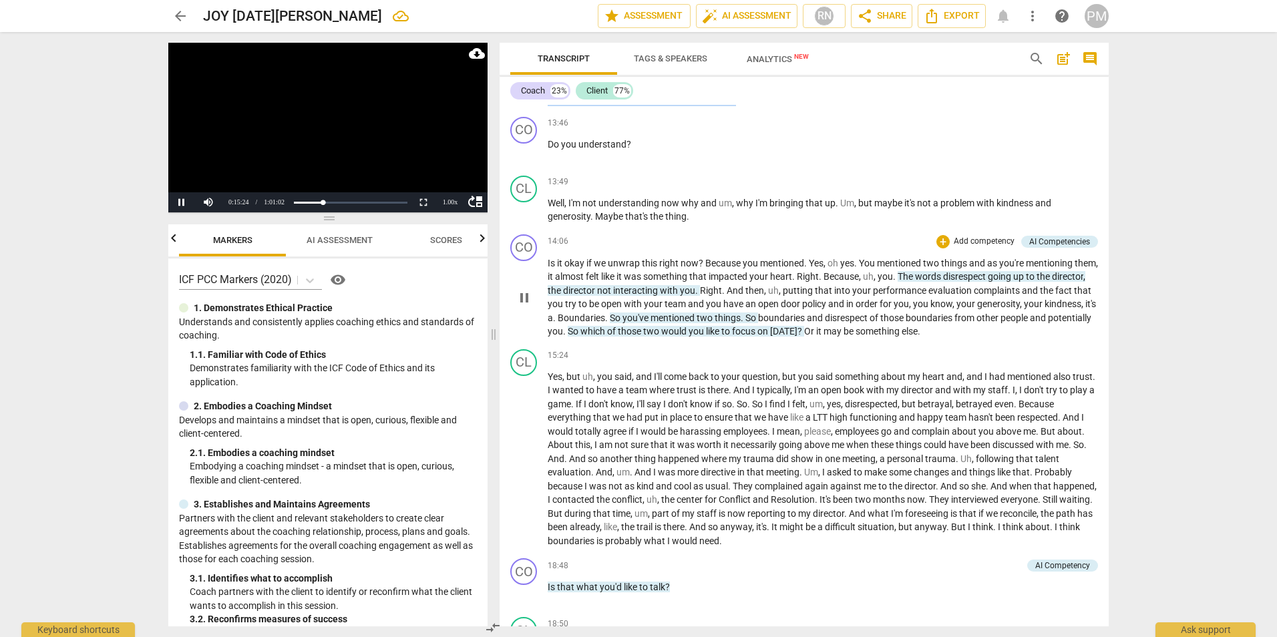
click at [528, 306] on span "pause" at bounding box center [524, 298] width 16 height 16
drag, startPoint x: 663, startPoint y: 357, endPoint x: 677, endPoint y: 358, distance: 14.1
click at [677, 339] on p "Is it okay if we unwrap this right now ? Because you mentioned . Yes , oh yes .…" at bounding box center [823, 297] width 550 height 82
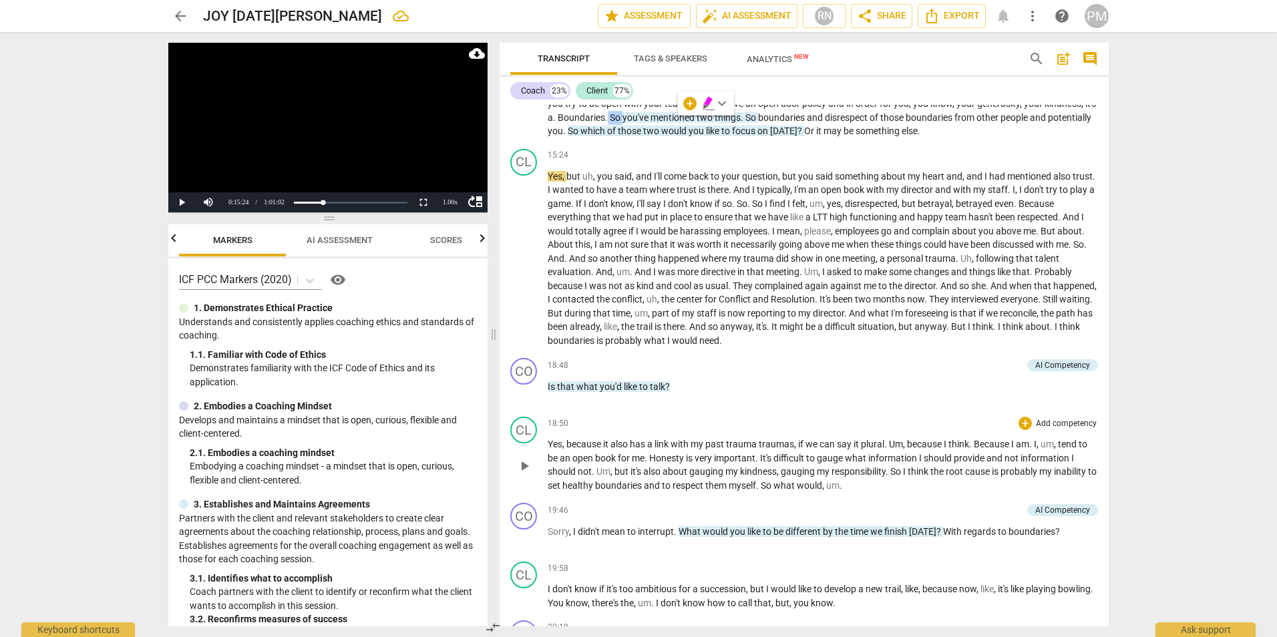
scroll to position [2070, 0]
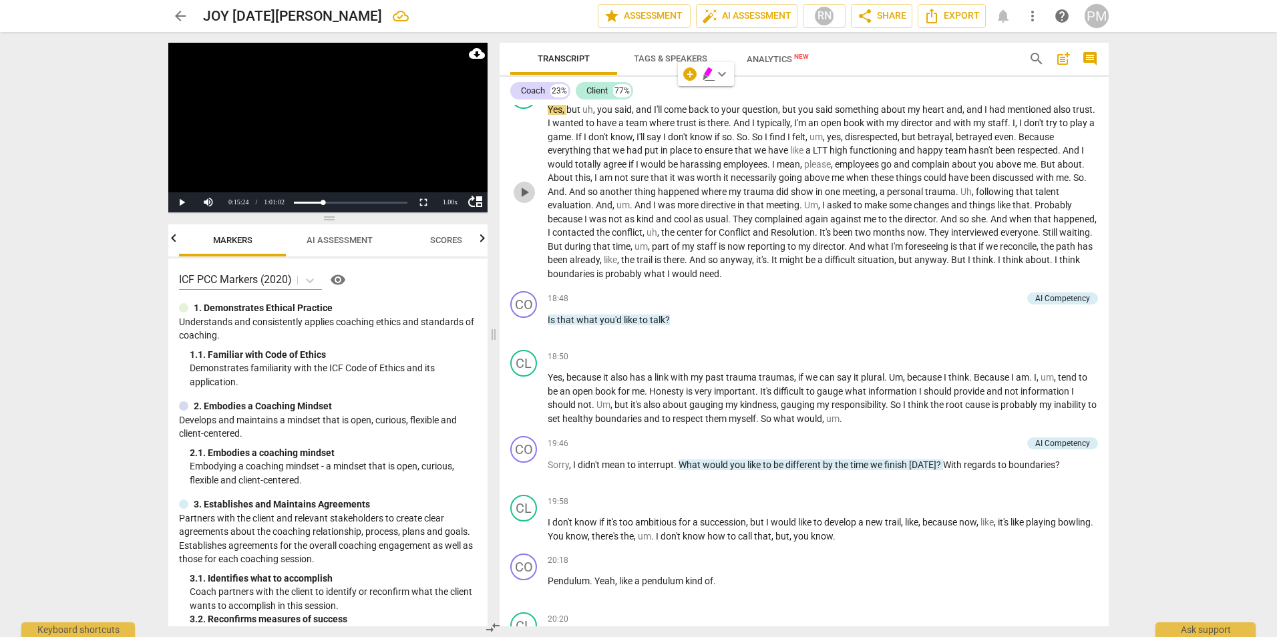
click at [520, 200] on span "play_arrow" at bounding box center [524, 192] width 16 height 16
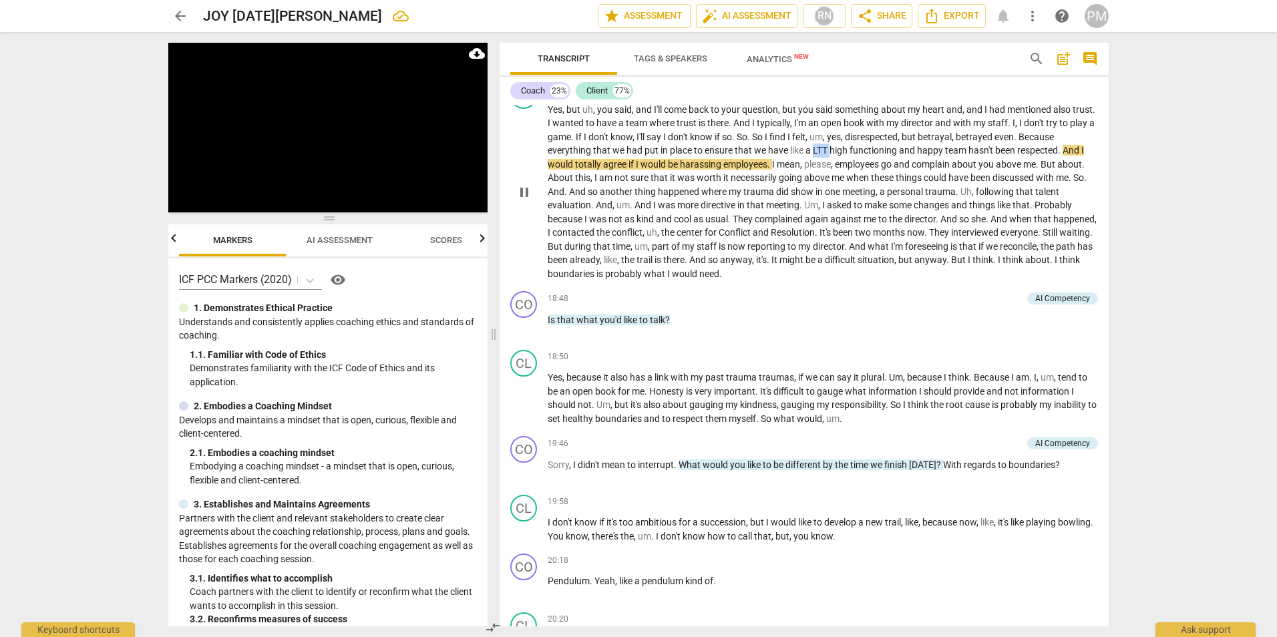
drag, startPoint x: 851, startPoint y: 192, endPoint x: 868, endPoint y: 189, distance: 17.0
click at [868, 189] on p "Yes , but uh , you said , and I'll come back to your question , but you said so…" at bounding box center [823, 192] width 550 height 178
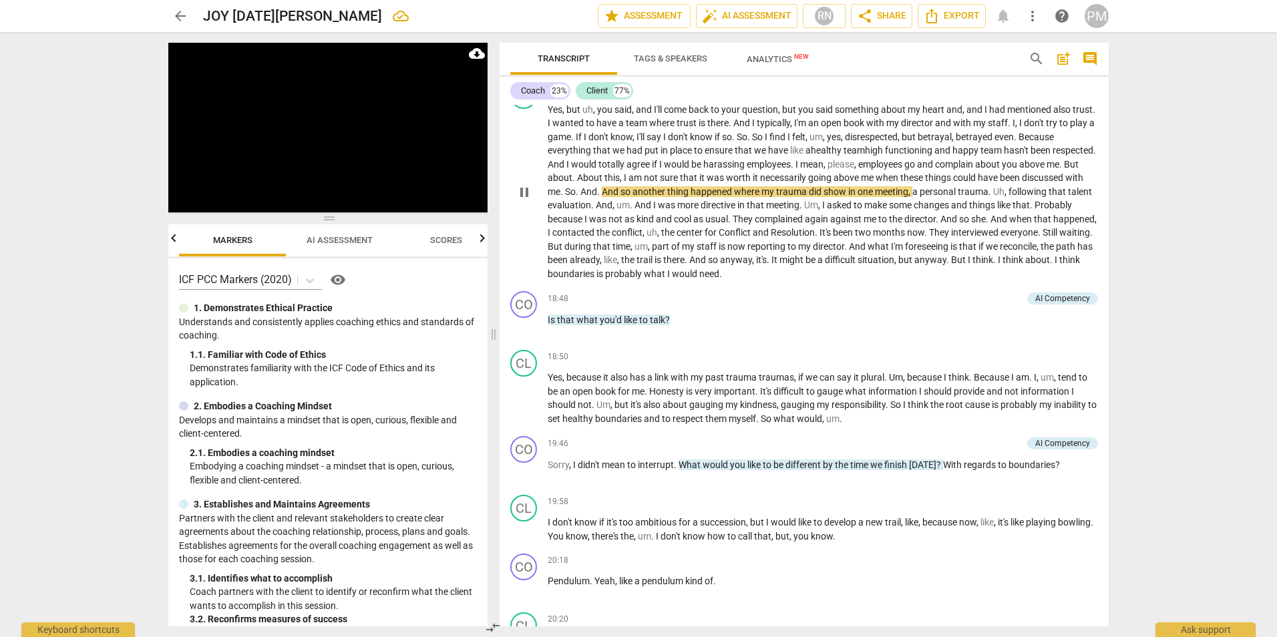
click at [527, 200] on span "pause" at bounding box center [524, 192] width 16 height 16
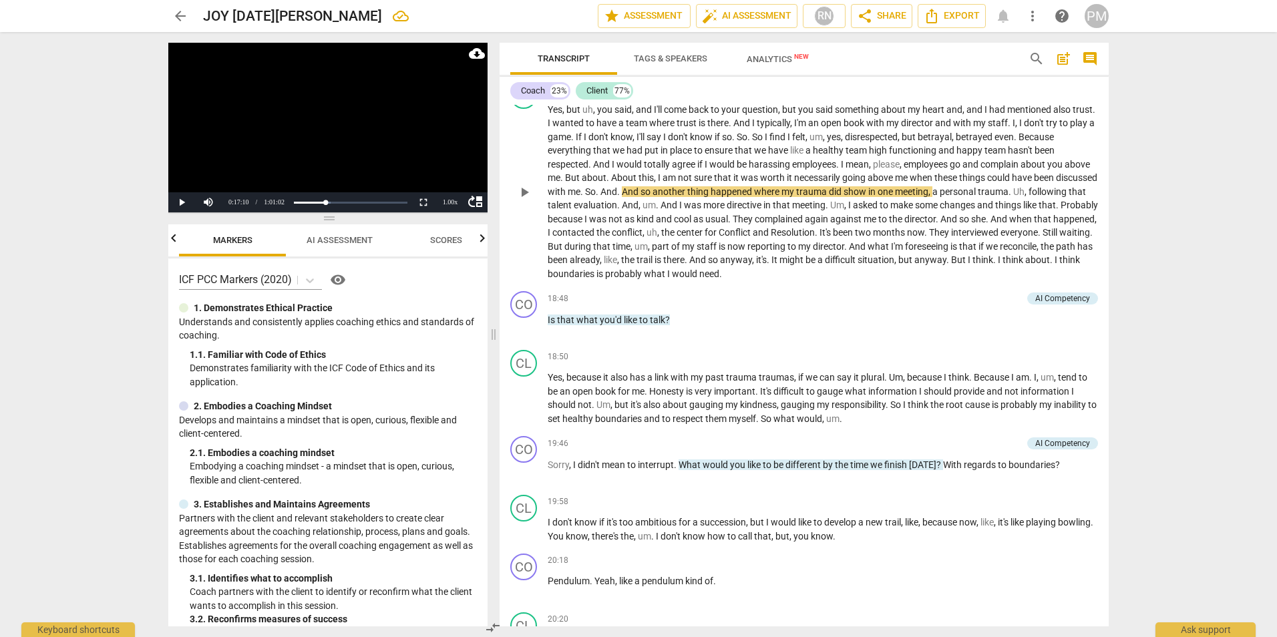
click at [528, 200] on span "play_arrow" at bounding box center [524, 192] width 16 height 16
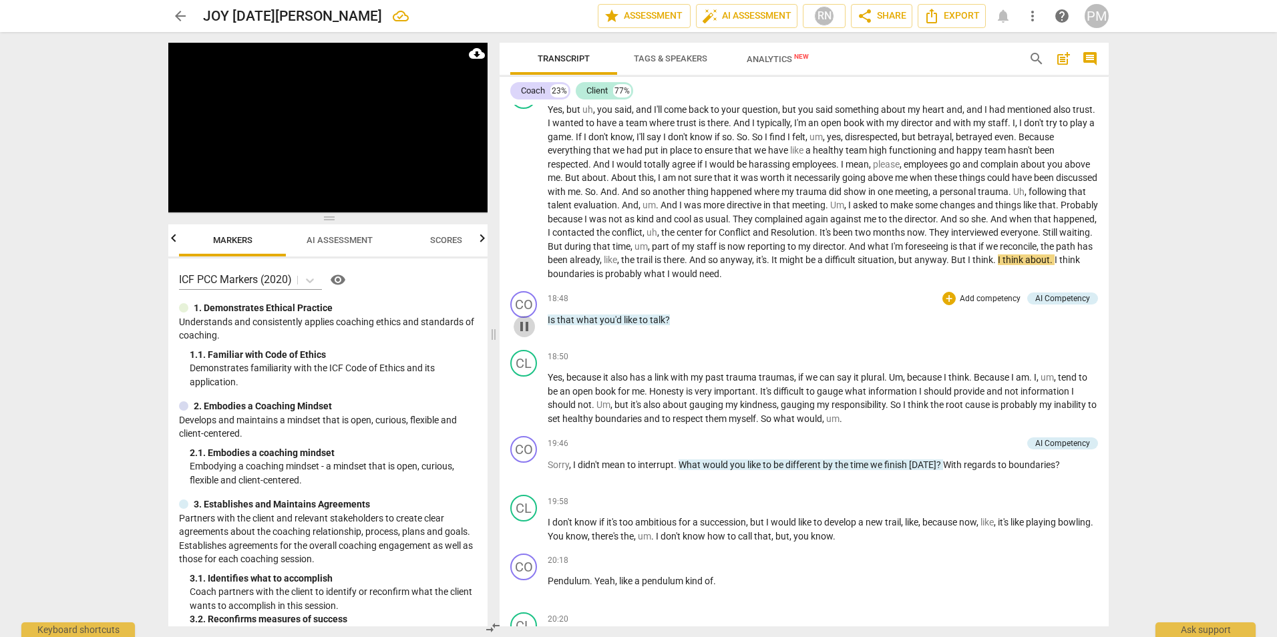
click at [524, 335] on span "pause" at bounding box center [524, 327] width 16 height 16
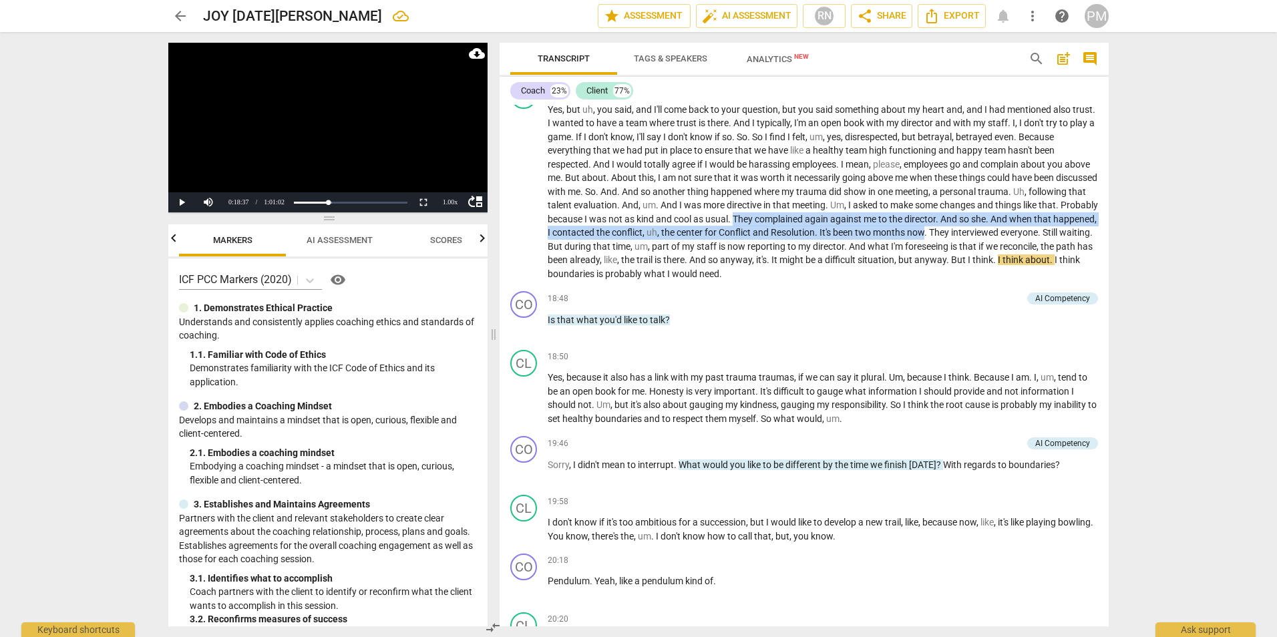
drag, startPoint x: 811, startPoint y: 259, endPoint x: 1016, endPoint y: 272, distance: 205.4
click at [1016, 272] on p "Yes , but uh , you said , and I'll come back to your question , but you said so…" at bounding box center [823, 192] width 550 height 178
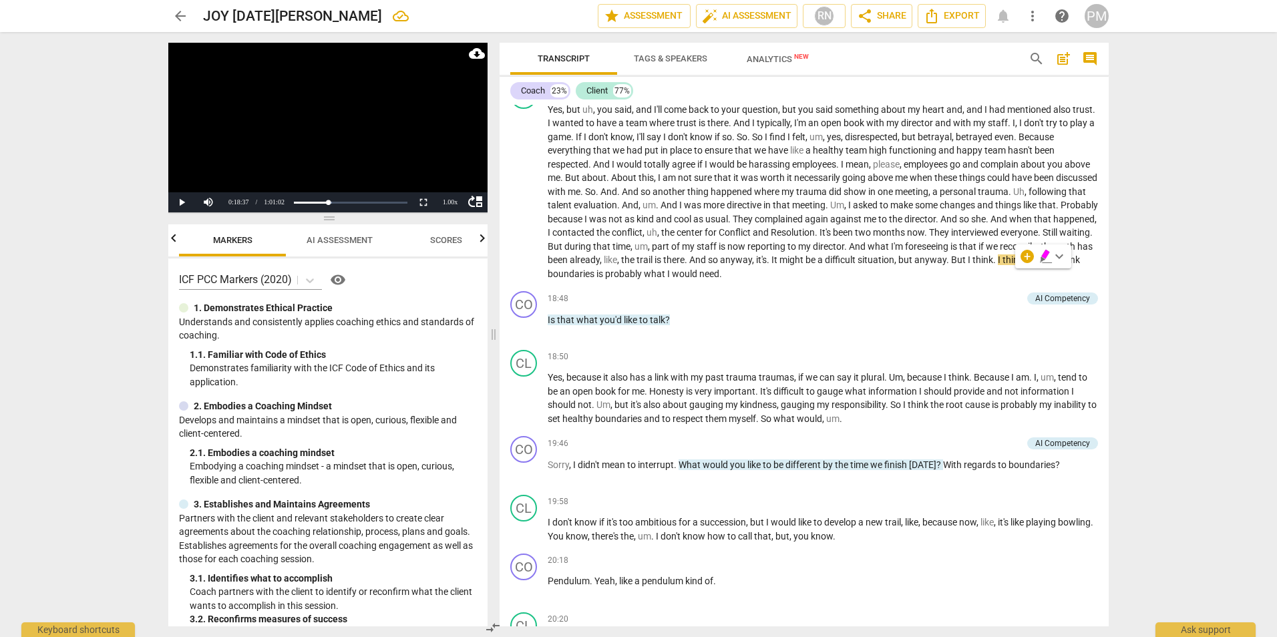
click at [1002, 265] on span "think" at bounding box center [1013, 259] width 23 height 11
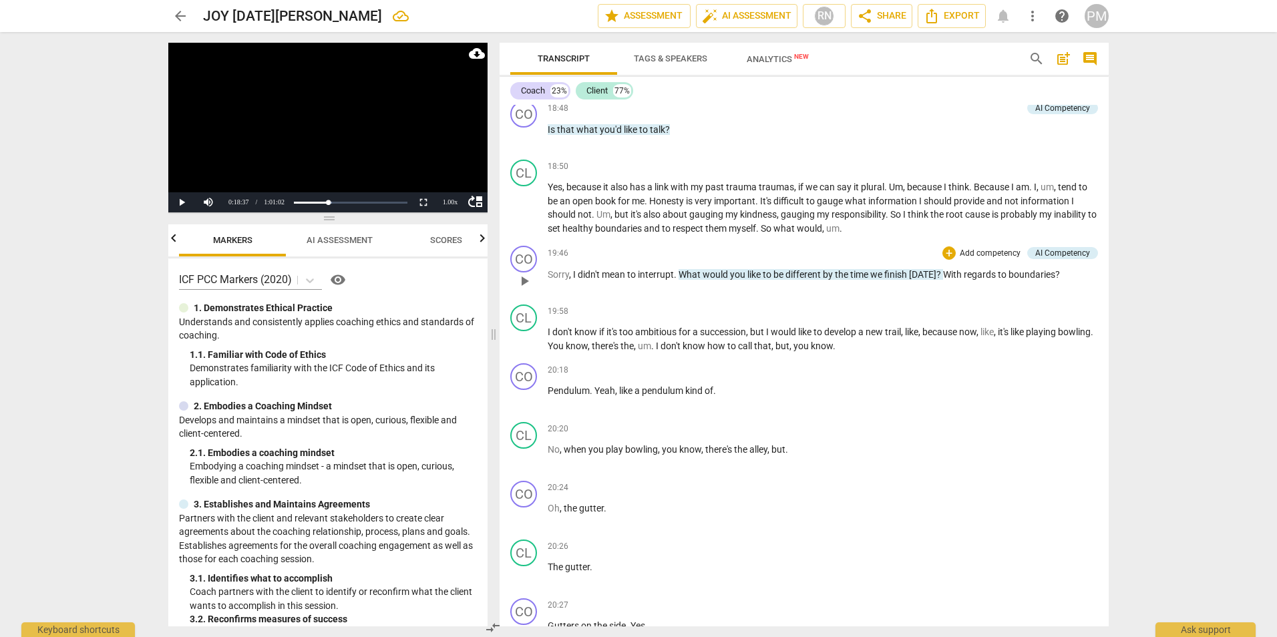
scroll to position [2271, 0]
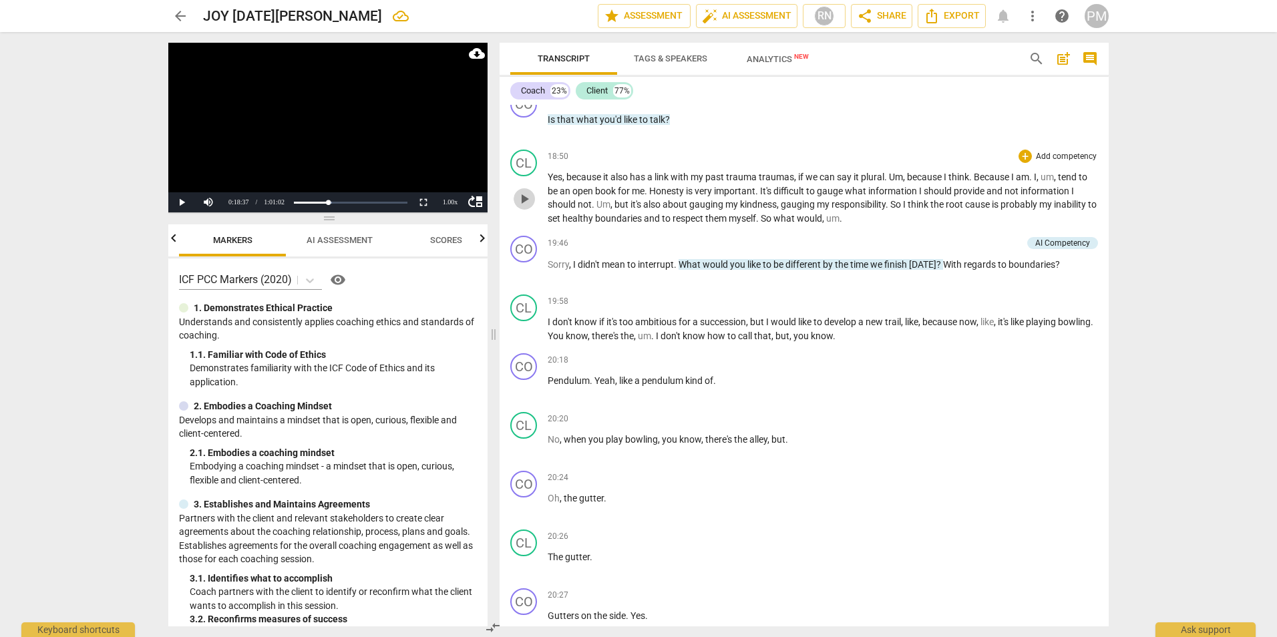
click at [524, 207] on span "play_arrow" at bounding box center [524, 199] width 16 height 16
click at [524, 207] on span "pause" at bounding box center [524, 199] width 16 height 16
drag, startPoint x: 572, startPoint y: 230, endPoint x: 616, endPoint y: 230, distance: 43.4
click at [616, 225] on p "Yes , because it also has a link with my past trauma traumas , if we can say it…" at bounding box center [823, 197] width 550 height 55
drag, startPoint x: 675, startPoint y: 256, endPoint x: 769, endPoint y: 257, distance: 94.2
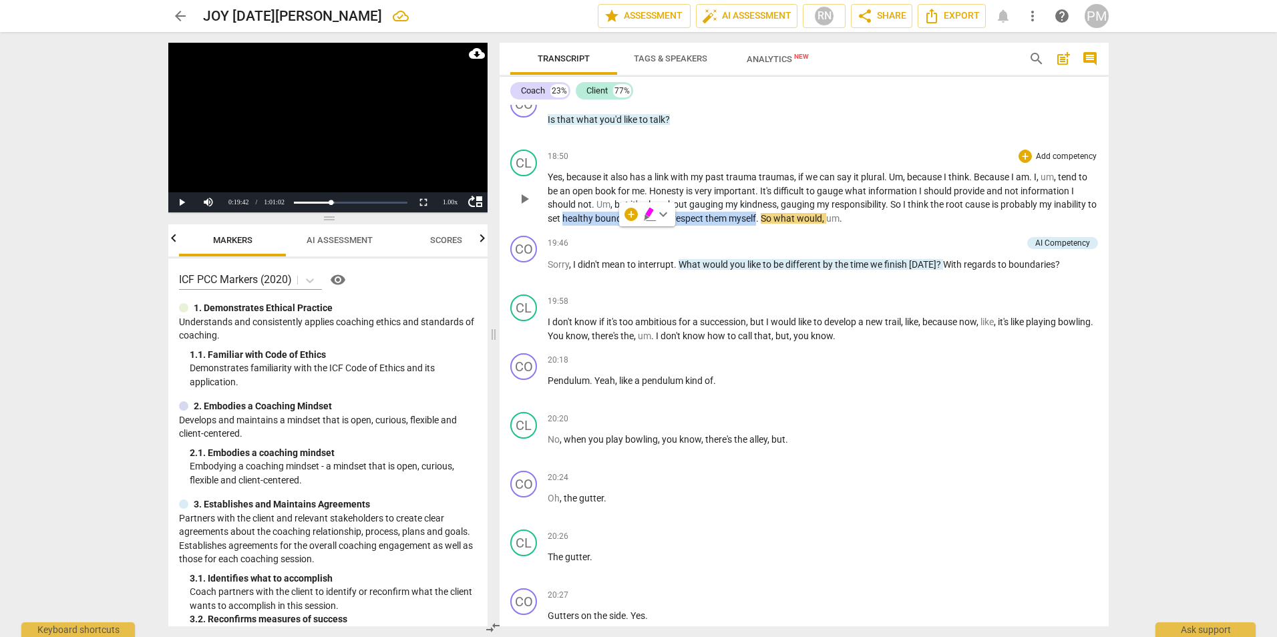
click at [769, 225] on p "Yes , because it also has a link with my past trauma traumas , if we can say it…" at bounding box center [823, 197] width 550 height 55
drag, startPoint x: 572, startPoint y: 230, endPoint x: 614, endPoint y: 228, distance: 42.2
click at [614, 225] on p "Yes , because it also has a link with my past trauma traumas , if we can say it…" at bounding box center [823, 197] width 550 height 55
drag, startPoint x: 560, startPoint y: 258, endPoint x: 767, endPoint y: 258, distance: 207.7
click at [767, 225] on p "Yes , because it also has a link with my past trauma traumas , if we can say it…" at bounding box center [823, 197] width 550 height 55
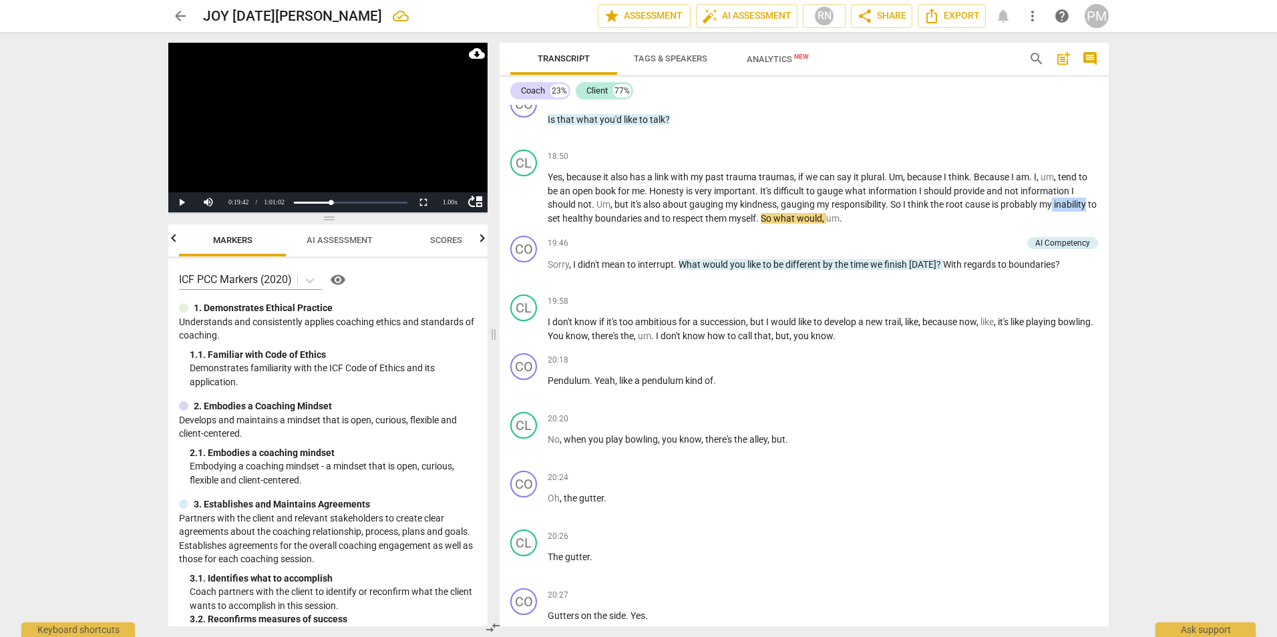
drag, startPoint x: 1055, startPoint y: 243, endPoint x: 1105, endPoint y: 250, distance: 51.3
click at [1105, 250] on div "format_bold format_list_bulleted [PERSON_NAME] delete Summary: CO play_arrow pa…" at bounding box center [804, 366] width 609 height 522
drag, startPoint x: 948, startPoint y: 246, endPoint x: 1093, endPoint y: 244, distance: 144.3
click at [1093, 225] on p "Yes , because it also has a link with my past trauma traumas , if we can say it…" at bounding box center [823, 197] width 550 height 55
drag, startPoint x: 572, startPoint y: 228, endPoint x: 633, endPoint y: 232, distance: 61.6
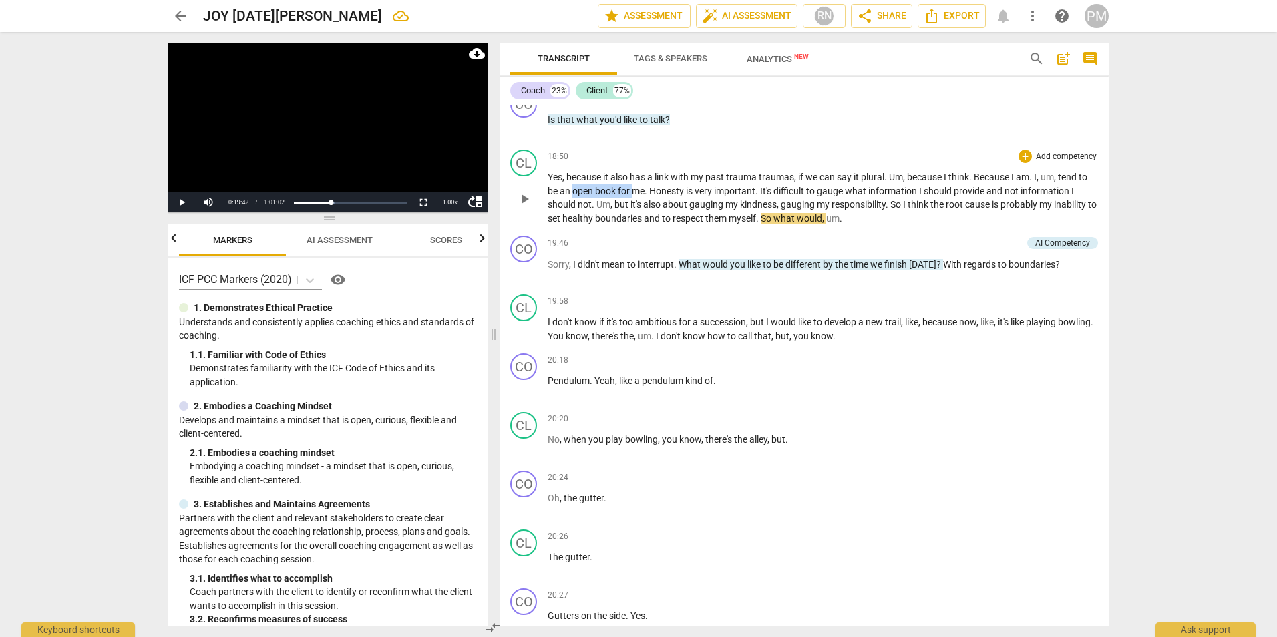
click at [633, 225] on p "Yes , because it also has a link with my past trauma traumas , if we can say it…" at bounding box center [823, 197] width 550 height 55
drag, startPoint x: 575, startPoint y: 259, endPoint x: 766, endPoint y: 261, distance: 191.0
click at [766, 225] on p "Yes , because it also has a link with my past trauma traumas , if we can say it…" at bounding box center [823, 197] width 550 height 55
drag, startPoint x: 576, startPoint y: 230, endPoint x: 624, endPoint y: 229, distance: 48.1
click at [624, 225] on p "Yes , because it also has a link with my past trauma traumas , if we can say it…" at bounding box center [823, 197] width 550 height 55
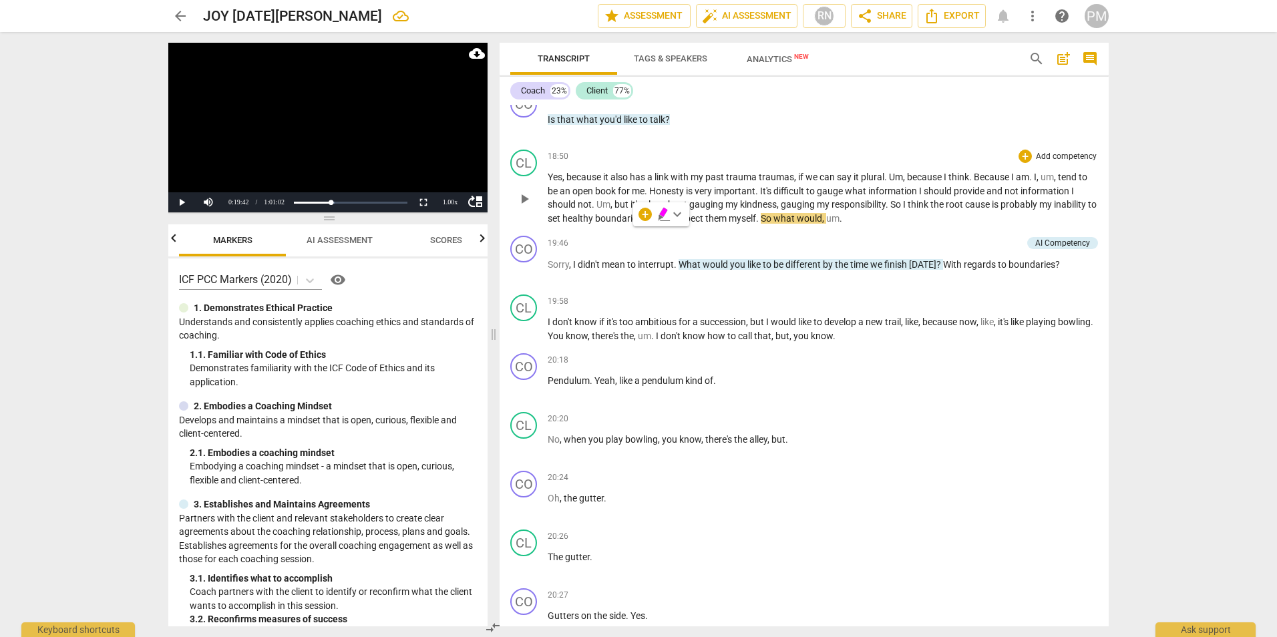
click at [595, 224] on span "healthy" at bounding box center [578, 218] width 33 height 11
drag, startPoint x: 571, startPoint y: 229, endPoint x: 615, endPoint y: 229, distance: 44.1
click at [615, 225] on p "Yes , because it also has a link with my past trauma traumas , if we can say it…" at bounding box center [823, 197] width 550 height 55
drag, startPoint x: 819, startPoint y: 232, endPoint x: 1071, endPoint y: 229, distance: 251.8
click at [1071, 225] on p "Yes , because it also has a link with my past trauma traumas , if we can say it…" at bounding box center [823, 197] width 550 height 55
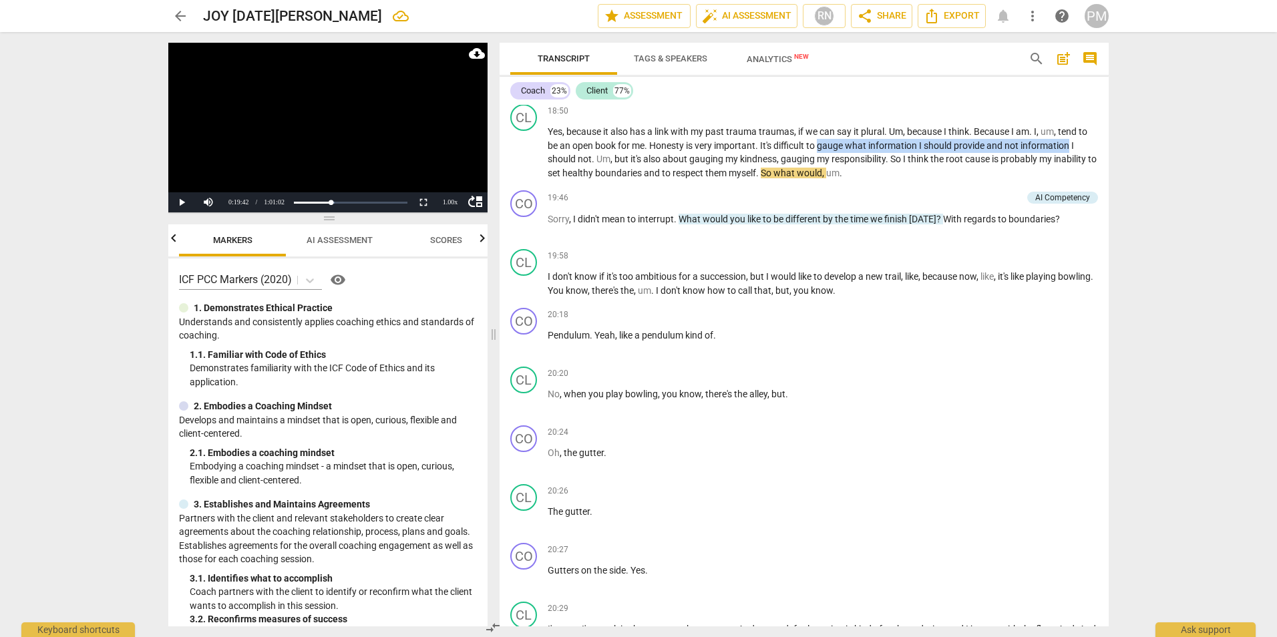
scroll to position [2337, 0]
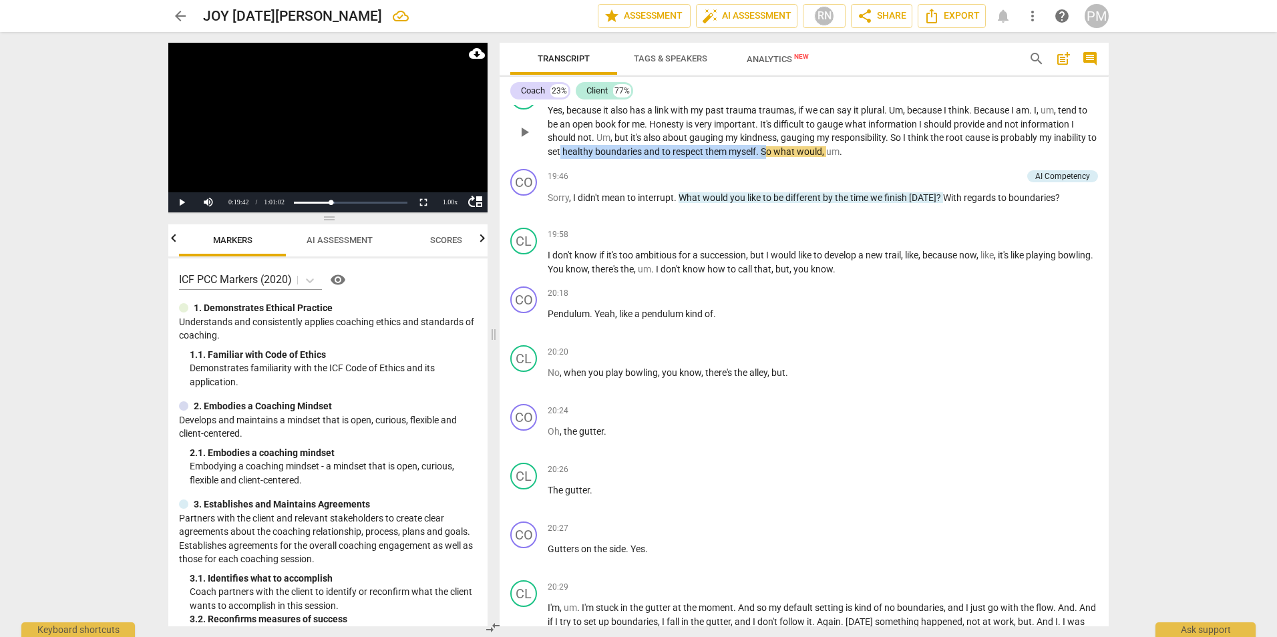
drag, startPoint x: 570, startPoint y: 190, endPoint x: 781, endPoint y: 195, distance: 210.4
click at [781, 158] on p "Yes , because it also has a link with my past trauma traumas , if we can say it…" at bounding box center [823, 131] width 550 height 55
drag, startPoint x: 572, startPoint y: 165, endPoint x: 620, endPoint y: 165, distance: 48.1
click at [620, 158] on p "Yes , because it also has a link with my past trauma traumas , if we can say it…" at bounding box center [823, 131] width 550 height 55
drag, startPoint x: 743, startPoint y: 178, endPoint x: 870, endPoint y: 176, distance: 127.6
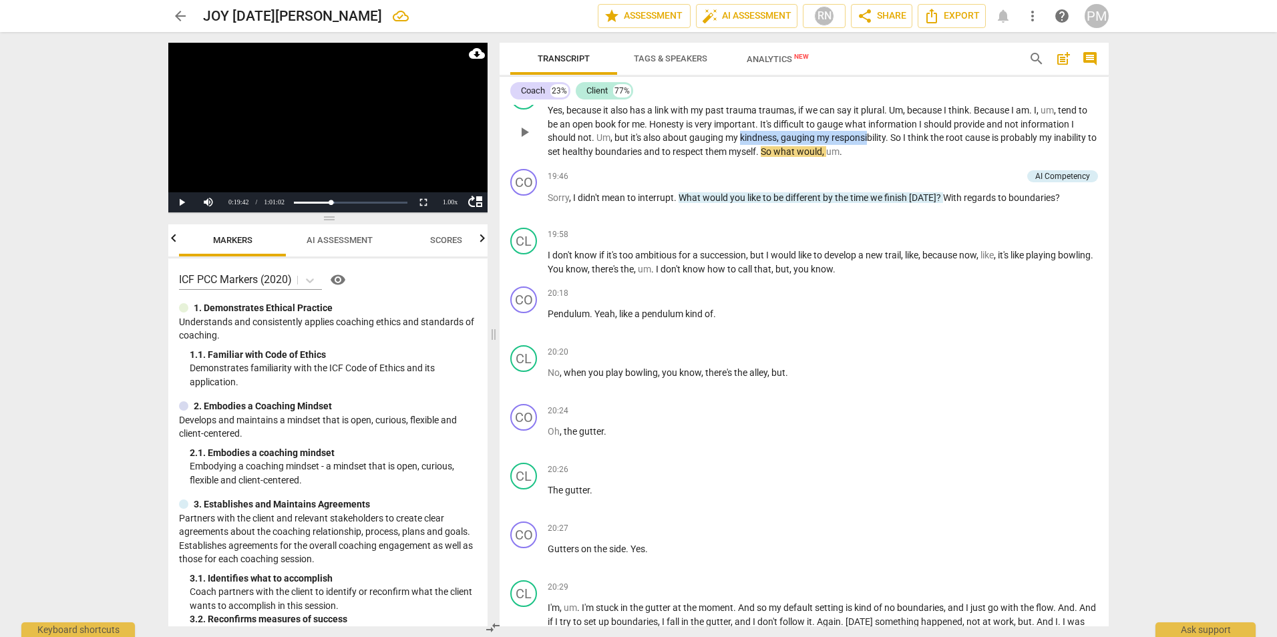
click at [870, 158] on p "Yes , because it also has a link with my past trauma traumas , if we can say it…" at bounding box center [823, 131] width 550 height 55
drag, startPoint x: 572, startPoint y: 161, endPoint x: 705, endPoint y: 171, distance: 133.3
click at [705, 158] on p "Yes , because it also has a link with my past trauma traumas , if we can say it…" at bounding box center [823, 131] width 550 height 55
drag, startPoint x: 544, startPoint y: 238, endPoint x: 667, endPoint y: 250, distance: 123.4
click at [667, 222] on div "CO play_arrow pause 19:46 + Add competency AI Competency keyboard_arrow_right S…" at bounding box center [804, 193] width 609 height 59
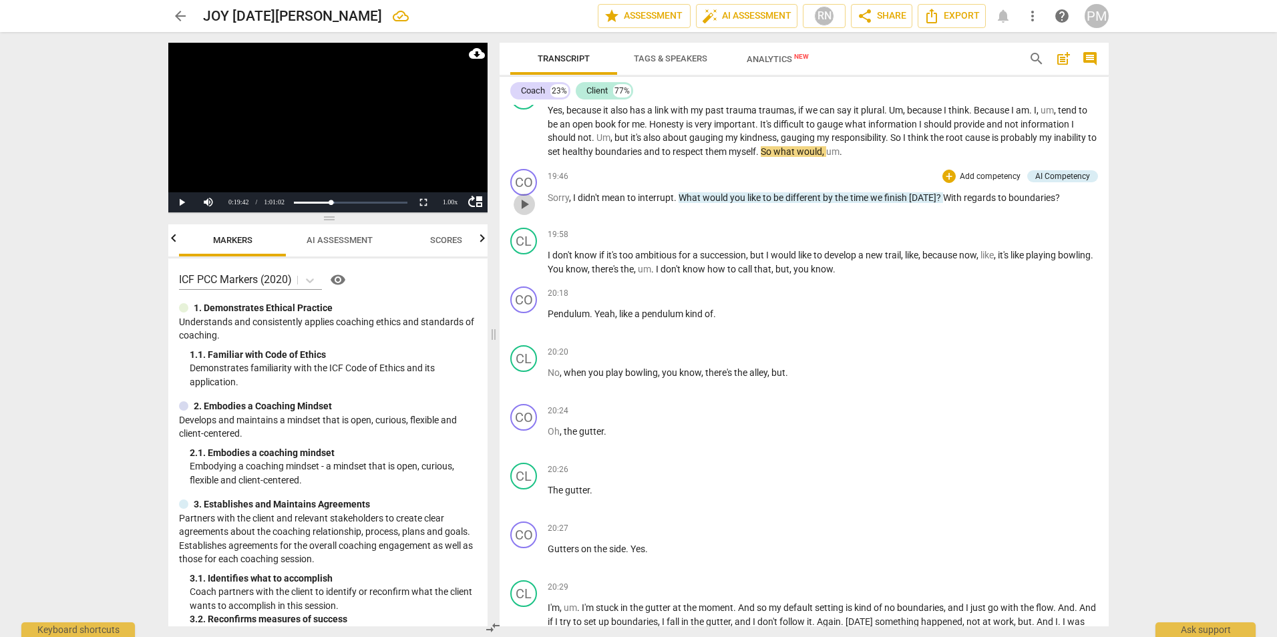
click at [528, 212] on span "play_arrow" at bounding box center [524, 204] width 16 height 16
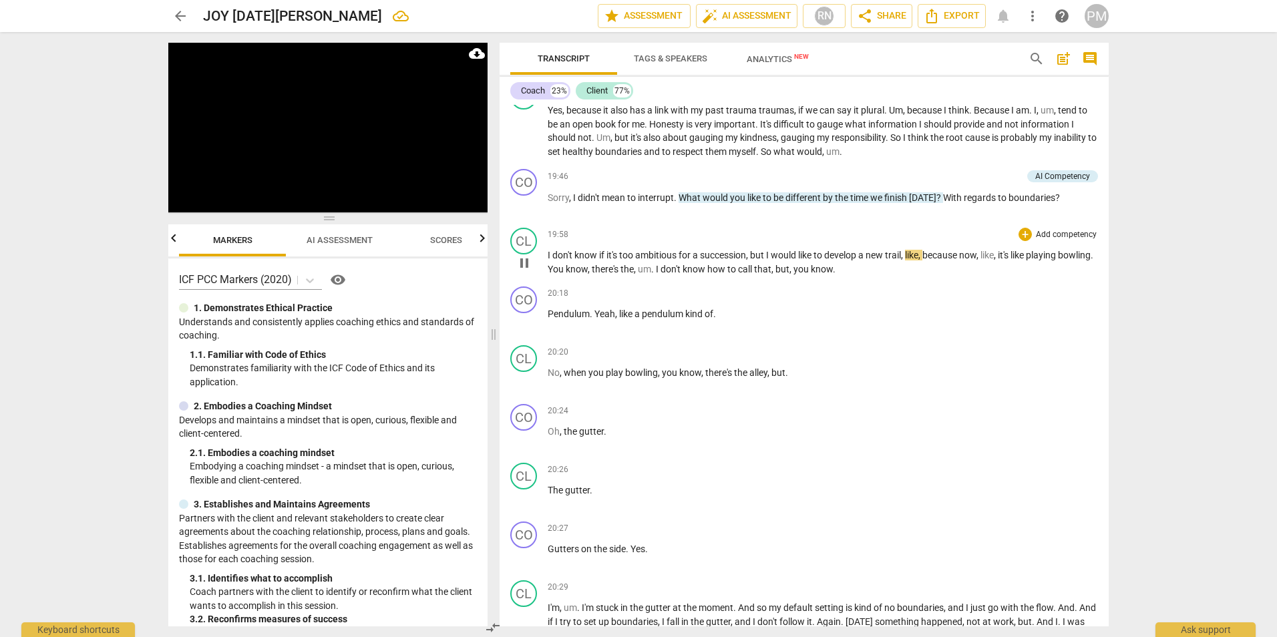
click at [700, 260] on span "a" at bounding box center [696, 255] width 7 height 11
click at [703, 260] on span "succession" at bounding box center [723, 255] width 46 height 11
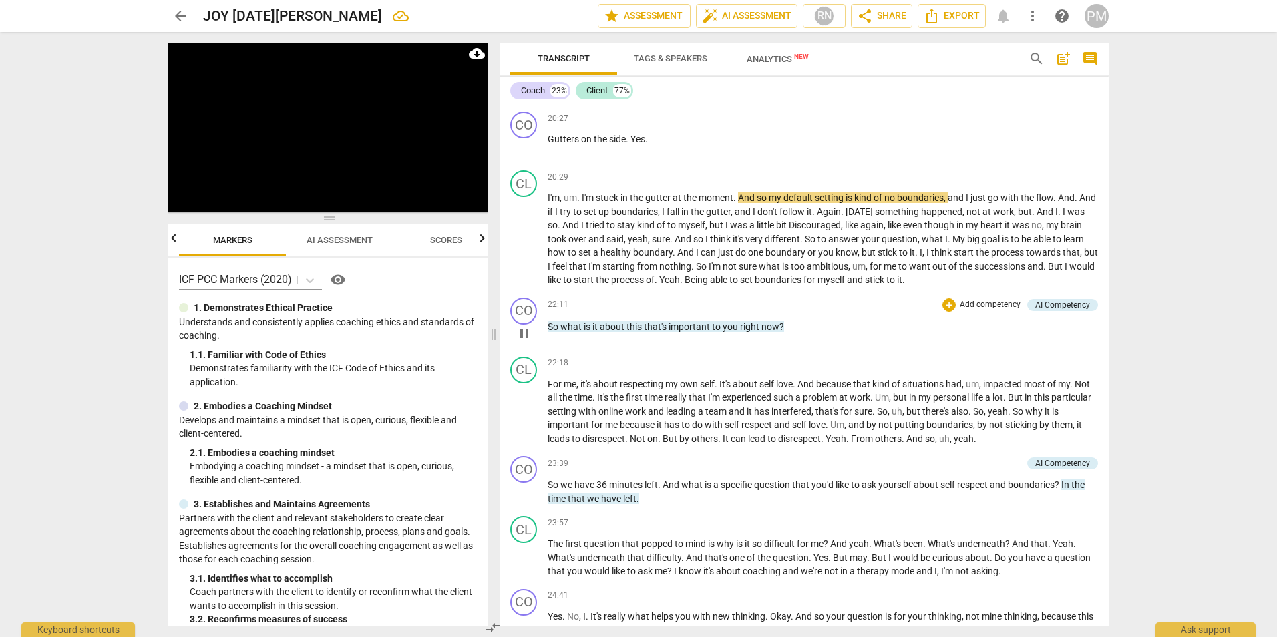
scroll to position [2805, 0]
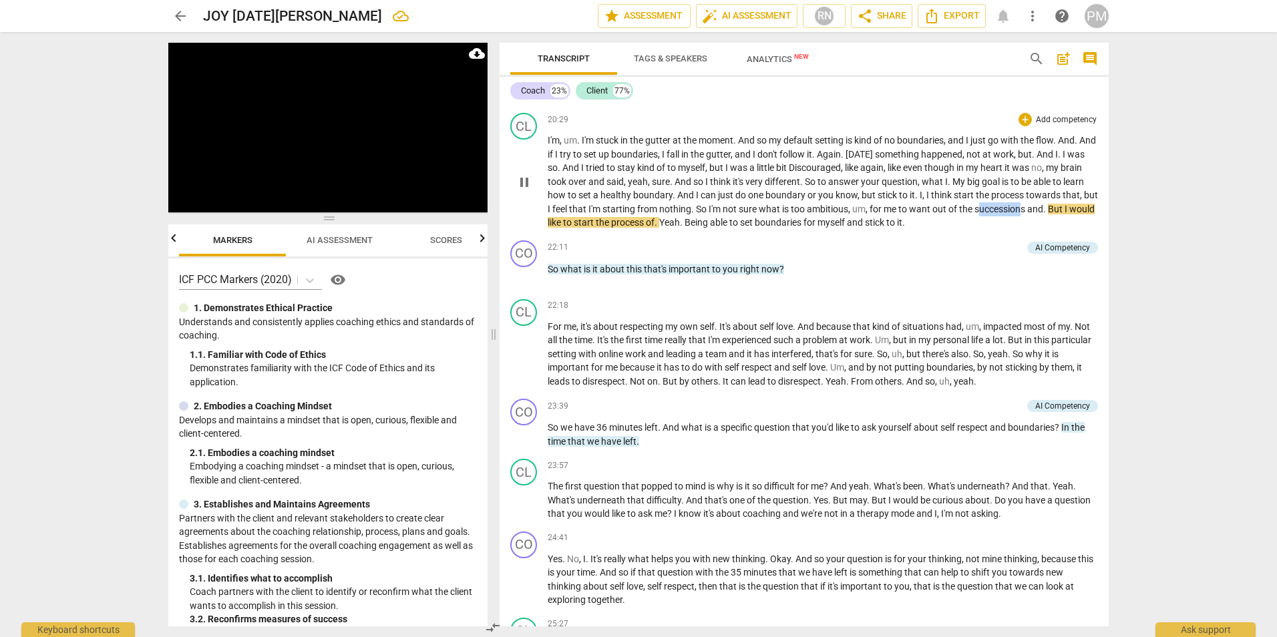
drag, startPoint x: 550, startPoint y: 262, endPoint x: 597, endPoint y: 262, distance: 46.7
click at [974, 214] on span "successions" at bounding box center [1000, 209] width 53 height 11
click at [527, 284] on span "pause" at bounding box center [524, 276] width 16 height 16
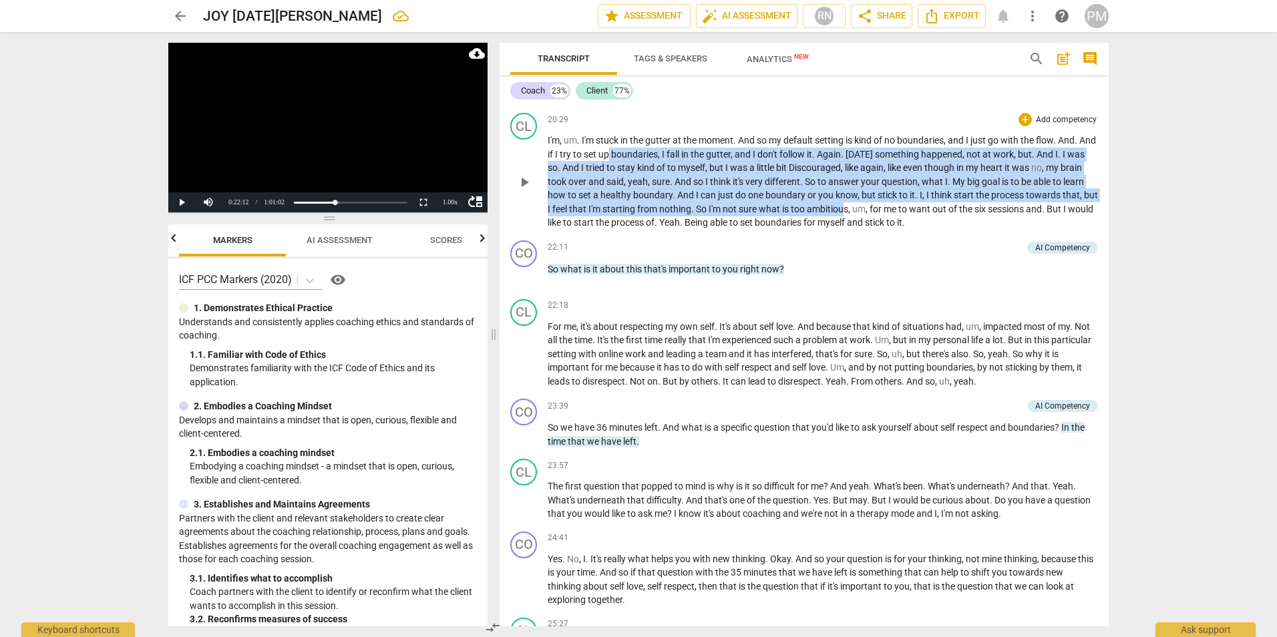
drag, startPoint x: 628, startPoint y: 200, endPoint x: 919, endPoint y: 250, distance: 294.7
click at [919, 230] on p "I'm , um . I'm stuck in the gutter at the moment . And so my default setting is…" at bounding box center [823, 182] width 550 height 96
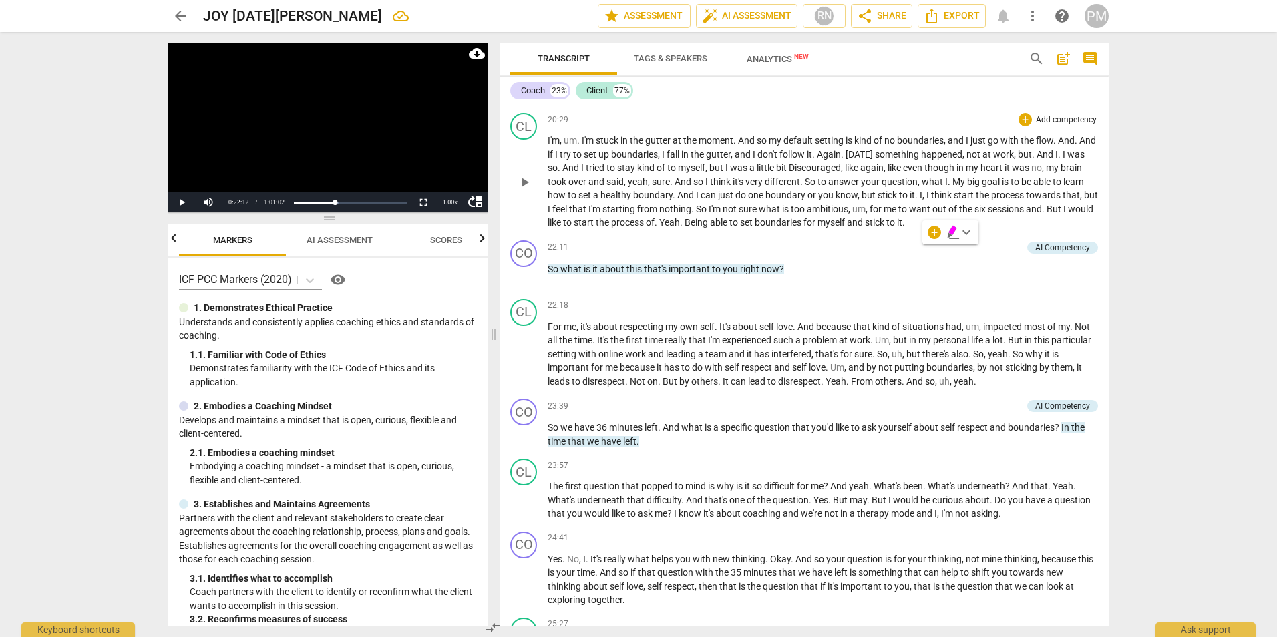
click at [680, 228] on span "Yeah" at bounding box center [669, 222] width 21 height 11
click at [835, 289] on div "22:11 + Add competency AI Competency keyboard_arrow_right So what is it about t…" at bounding box center [823, 264] width 550 height 48
drag, startPoint x: 1042, startPoint y: 245, endPoint x: 1067, endPoint y: 244, distance: 24.7
click at [1067, 230] on p "I'm , um . I'm stuck in the gutter at the moment . And so my default setting is…" at bounding box center [823, 182] width 550 height 96
drag, startPoint x: 1034, startPoint y: 250, endPoint x: 762, endPoint y: 268, distance: 273.0
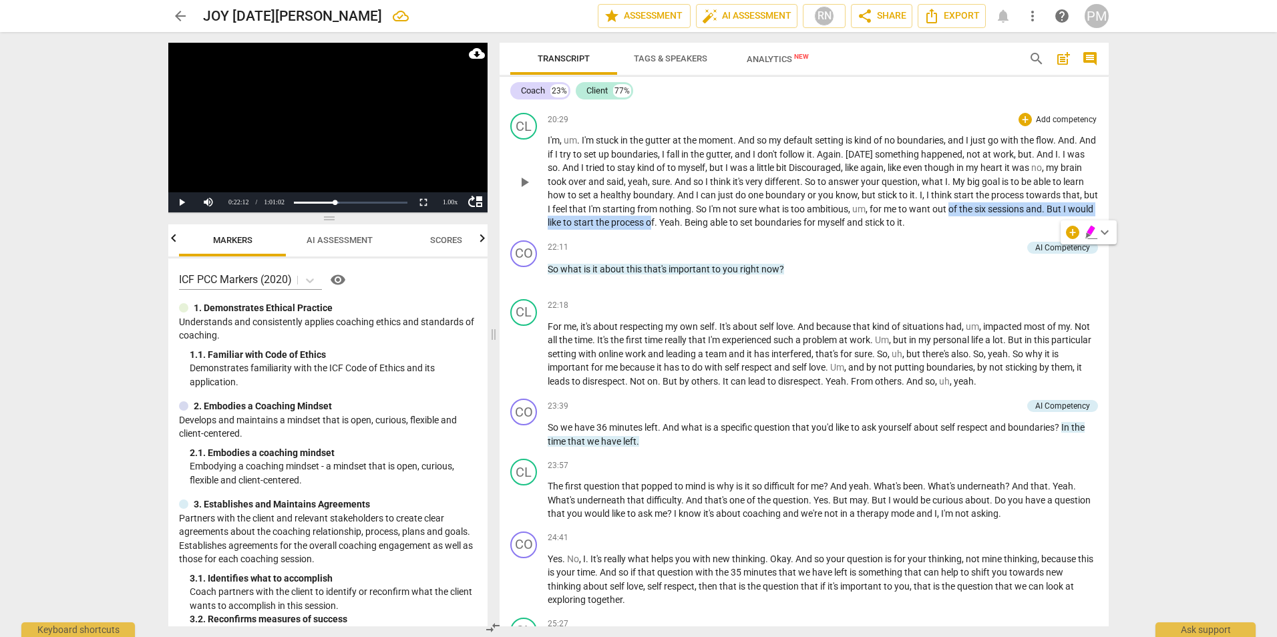
click at [762, 230] on p "I'm , um . I'm stuck in the gutter at the moment . And so my default setting is…" at bounding box center [823, 182] width 550 height 96
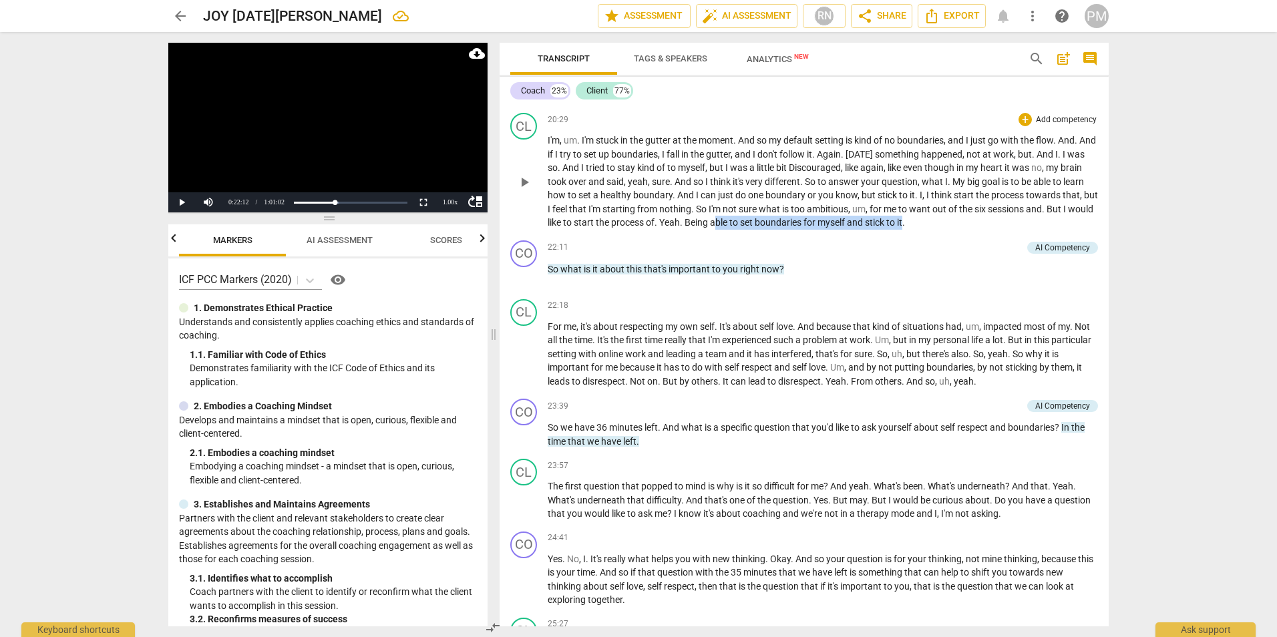
drag, startPoint x: 823, startPoint y: 261, endPoint x: 1014, endPoint y: 265, distance: 191.0
click at [1014, 230] on p "I'm , um . I'm stuck in the gutter at the moment . And so my default setting is…" at bounding box center [823, 182] width 550 height 96
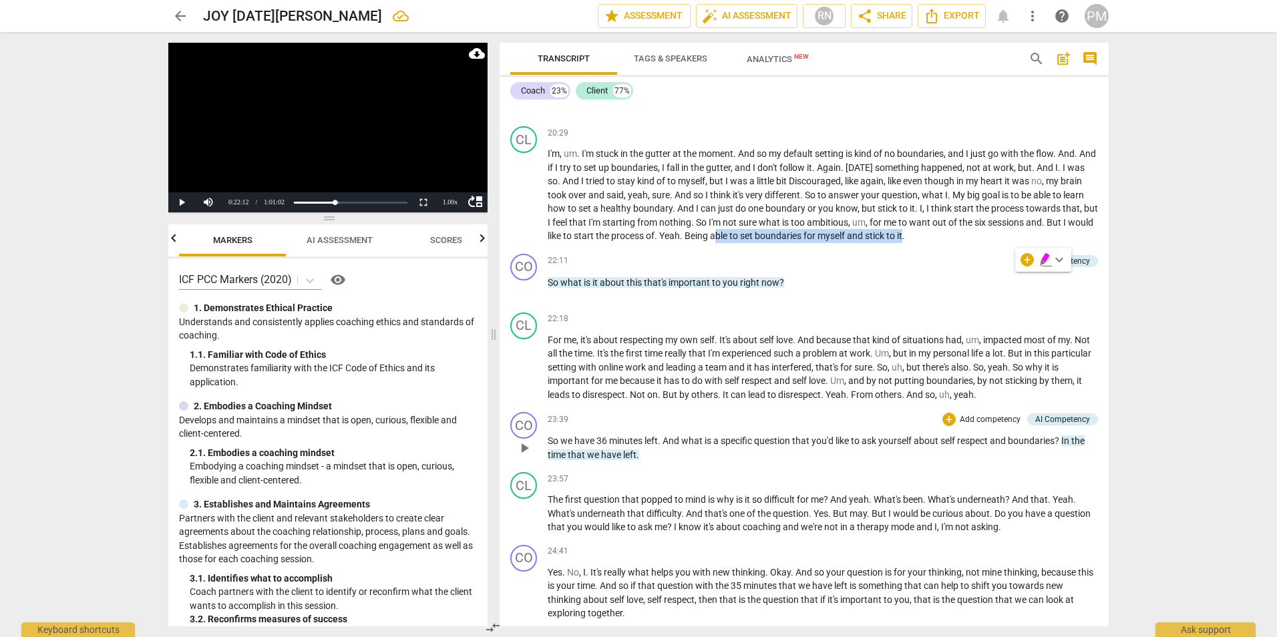
scroll to position [2605, 0]
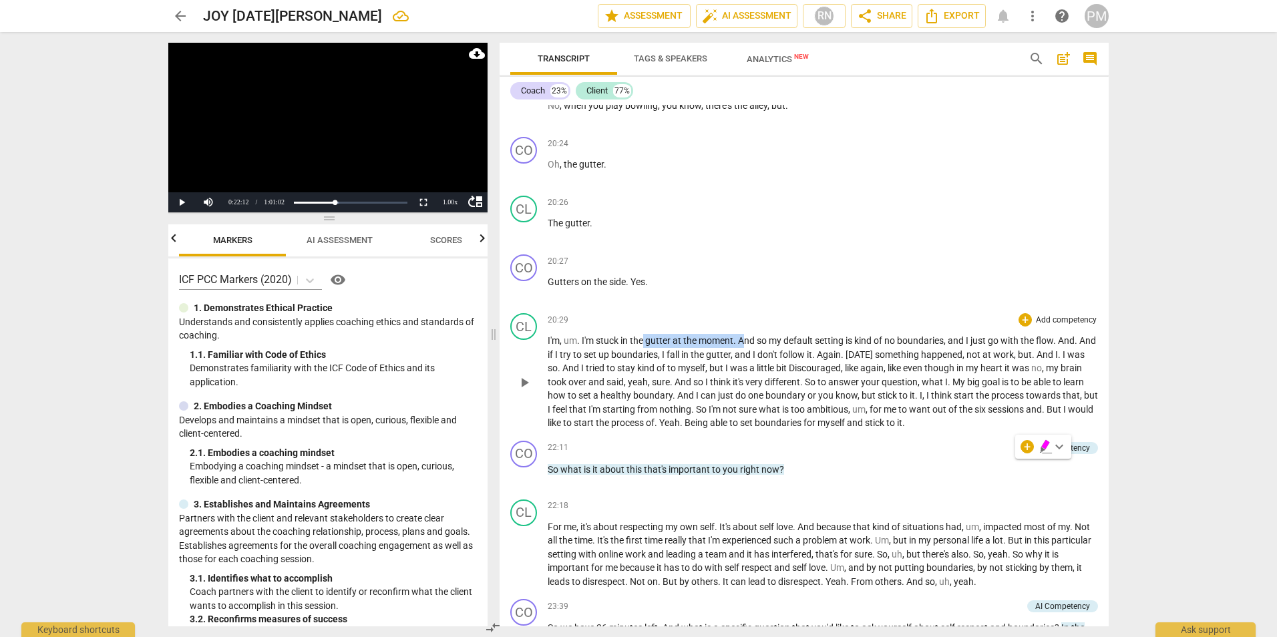
drag, startPoint x: 644, startPoint y: 381, endPoint x: 747, endPoint y: 382, distance: 102.2
click at [747, 382] on p "I'm , um . I'm stuck in the gutter at the moment . And so my default setting is…" at bounding box center [823, 382] width 550 height 96
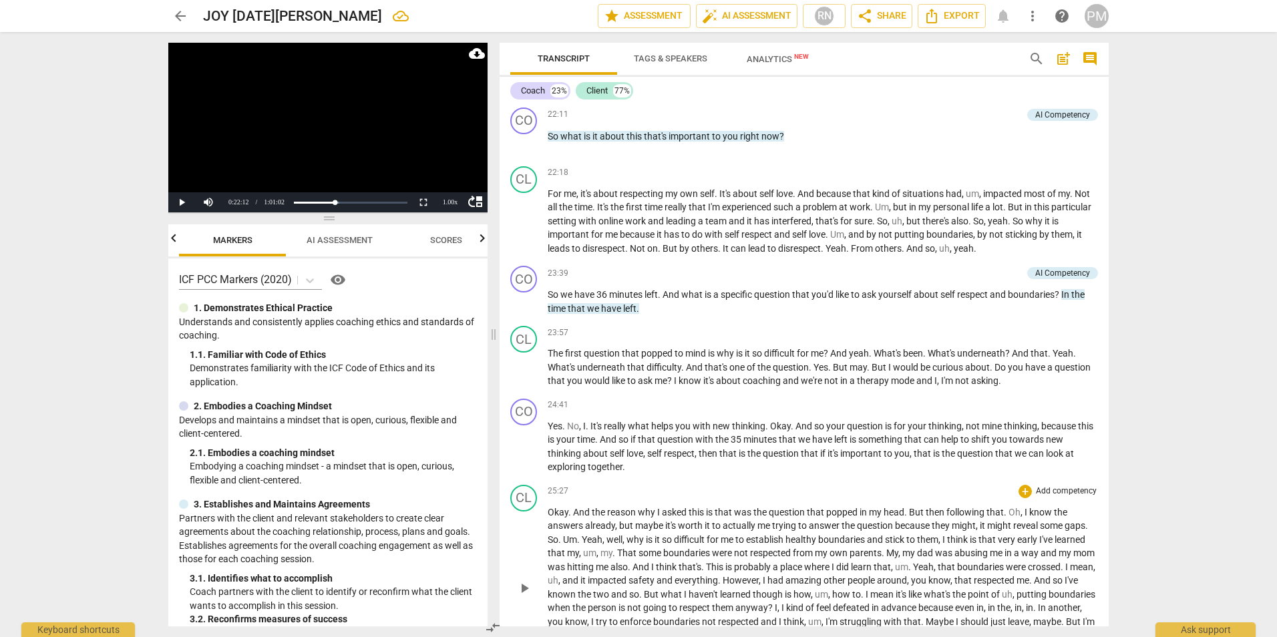
scroll to position [2938, 0]
click at [679, 320] on div "CO play_arrow pause 23:39 + Add competency AI Competency keyboard_arrow_right S…" at bounding box center [804, 290] width 609 height 60
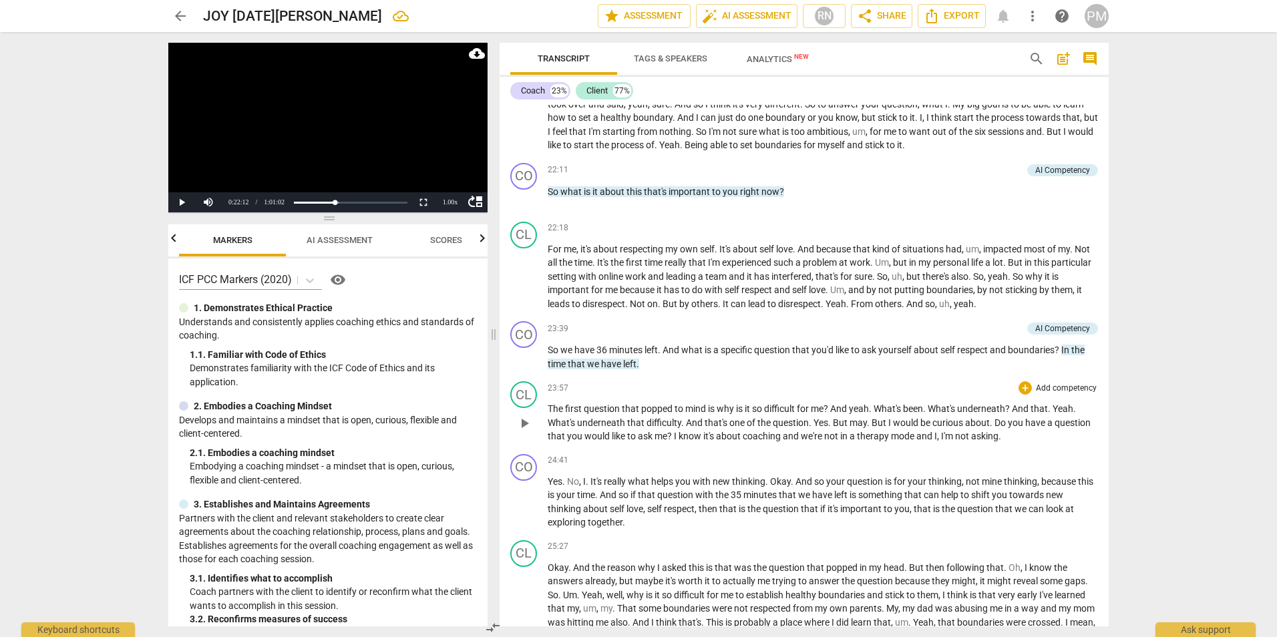
scroll to position [2872, 0]
